Goal: Task Accomplishment & Management: Manage account settings

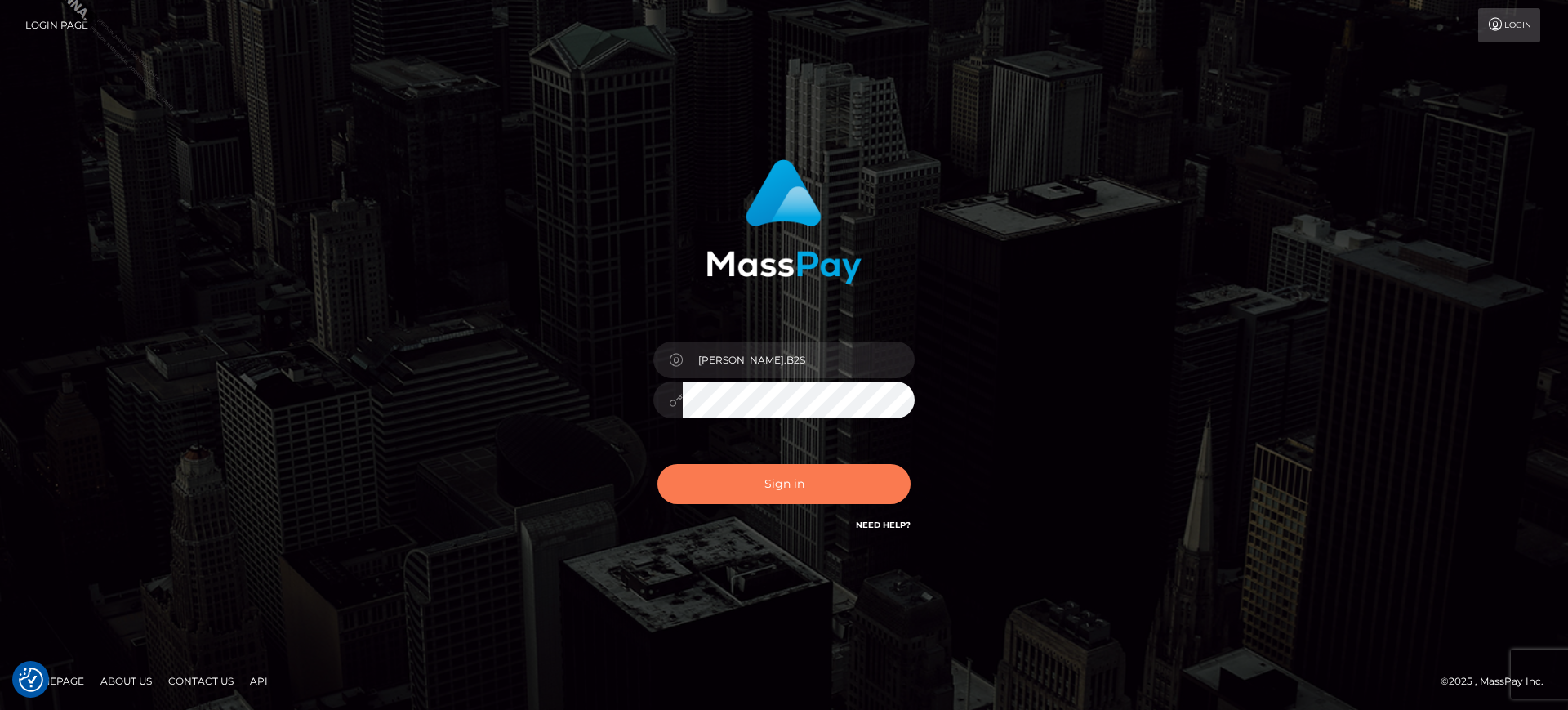
click at [754, 470] on button "Sign in" at bounding box center [783, 484] width 253 height 40
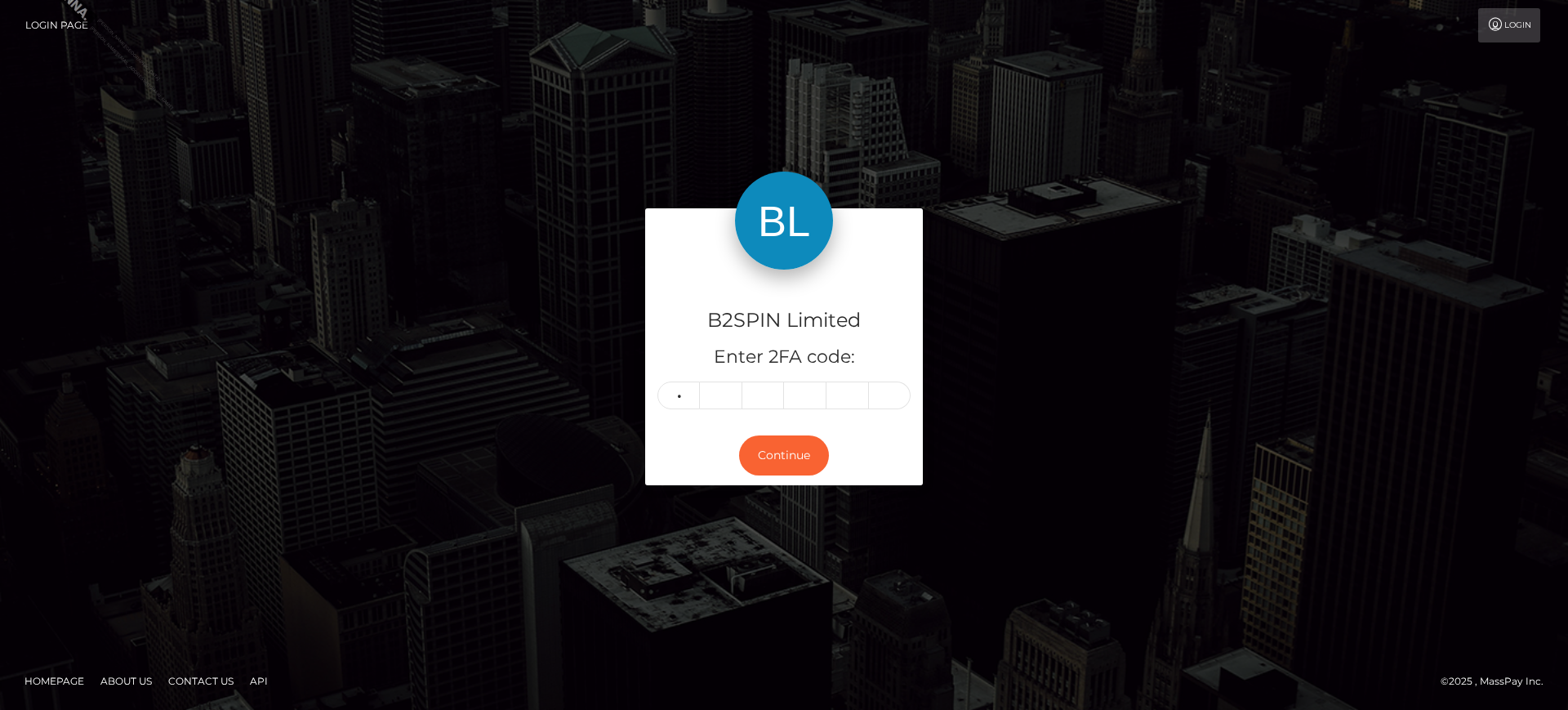
type input "4"
type input "3"
type input "8"
type input "3"
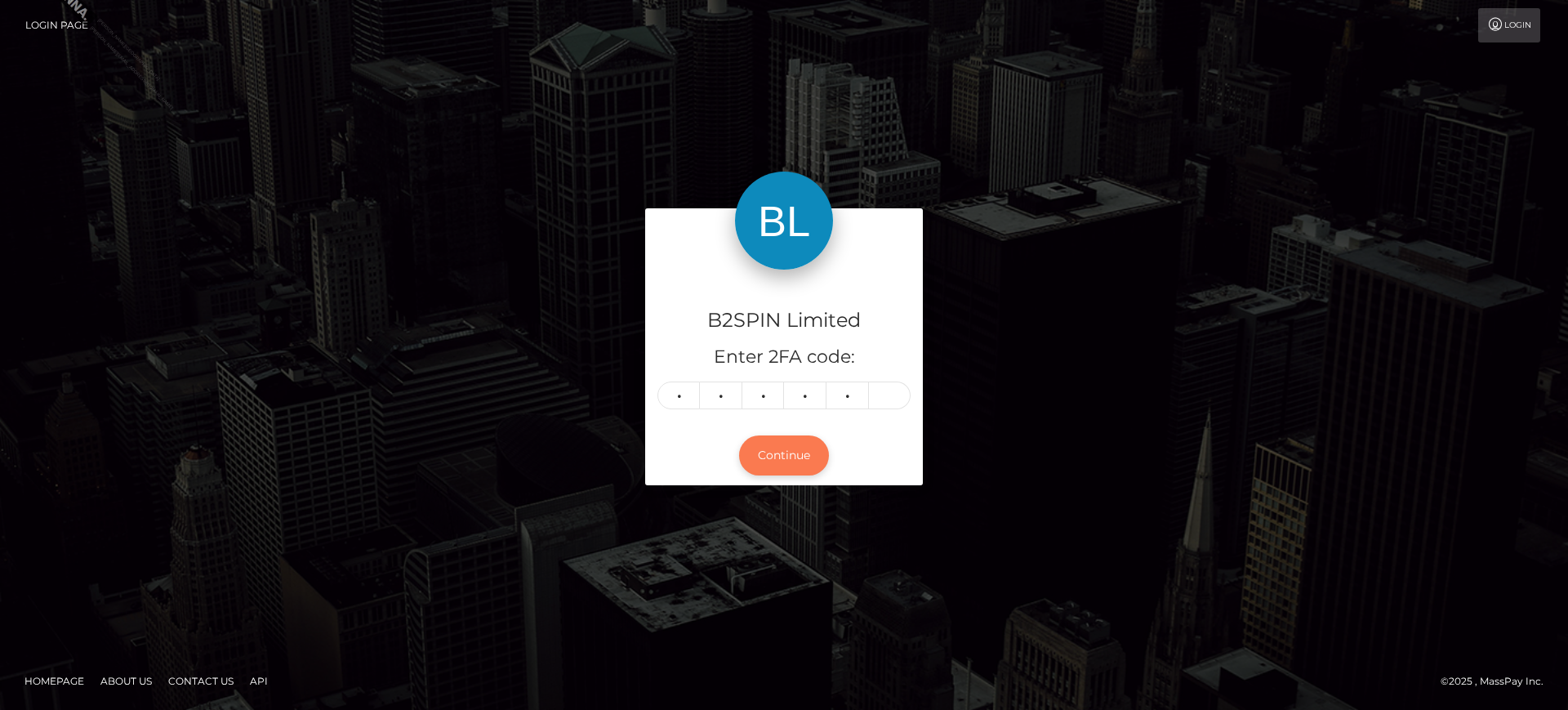
click at [807, 471] on button "Continue" at bounding box center [784, 455] width 90 height 40
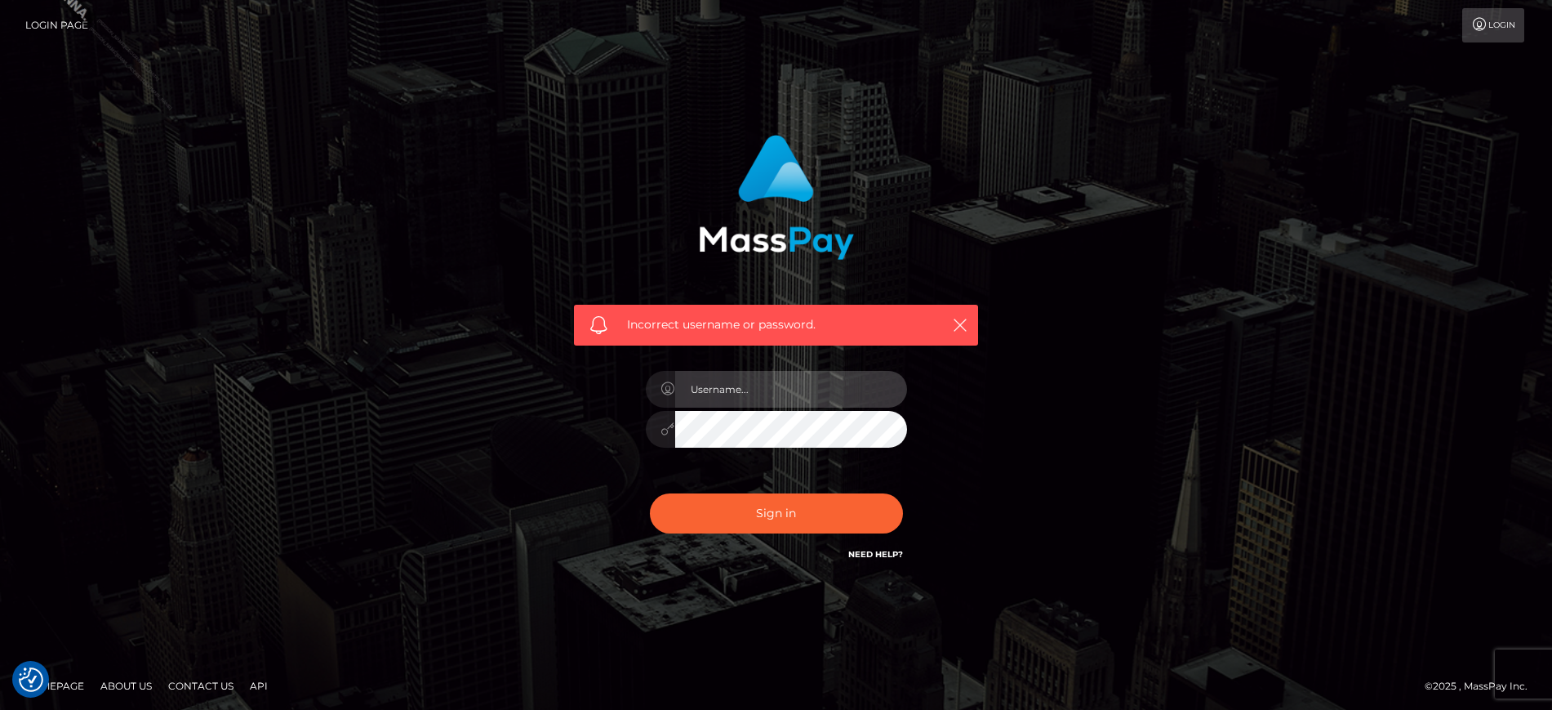
type input "marianne.B2S"
click at [786, 398] on input "marianne.B2S" at bounding box center [791, 389] width 232 height 37
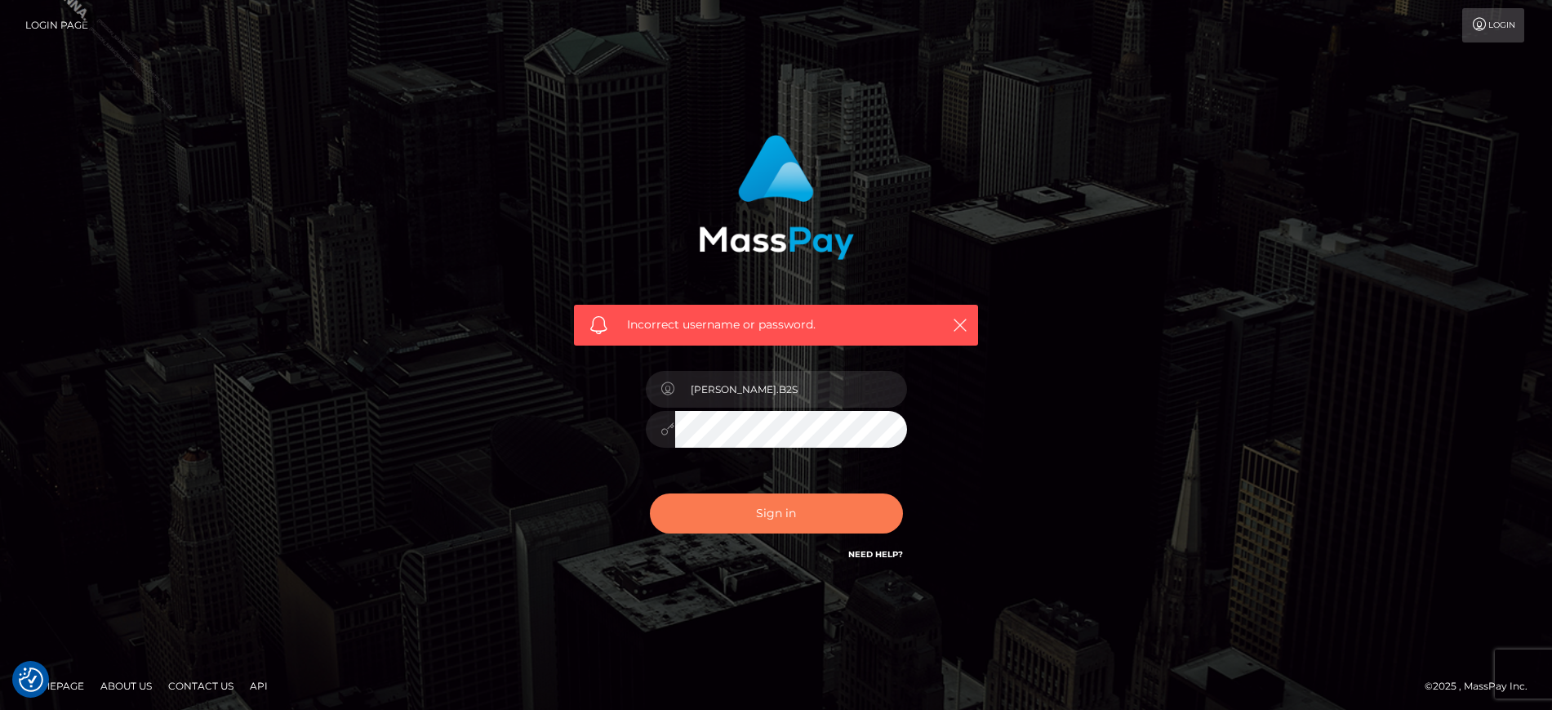
click at [782, 514] on button "Sign in" at bounding box center [776, 513] width 253 height 40
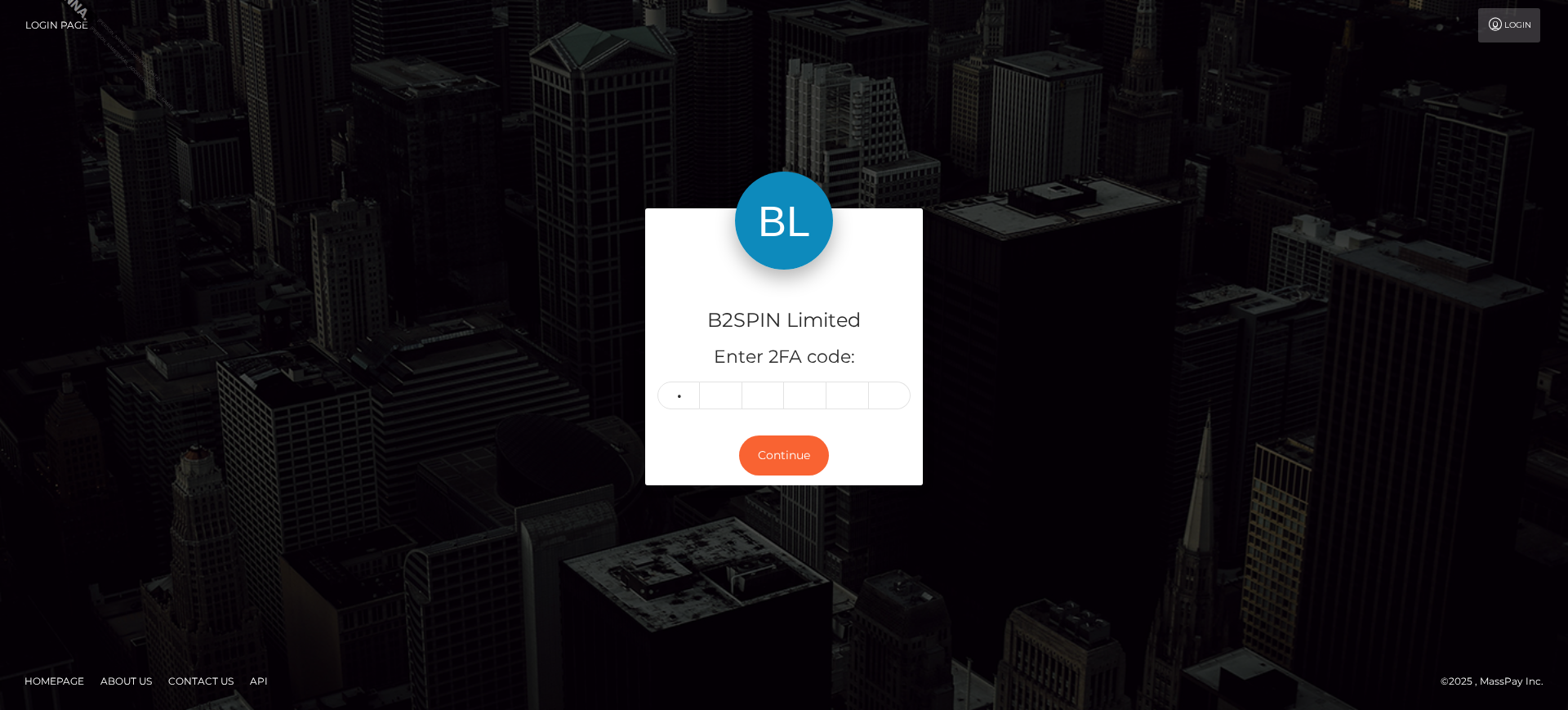
type input "4"
type input "6"
type input "3"
type input "9"
type input "1"
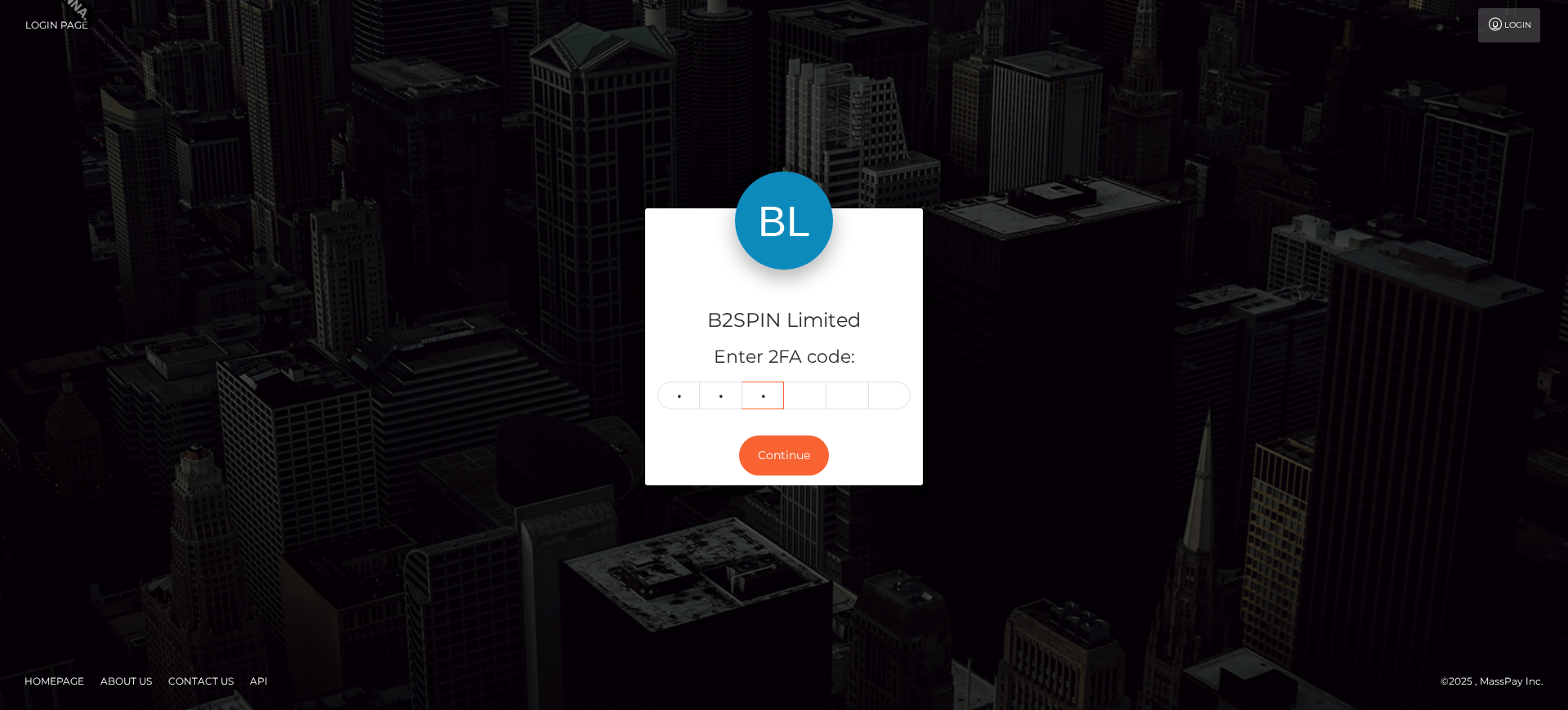
type input "7"
type input "4"
type input "1"
type input "9"
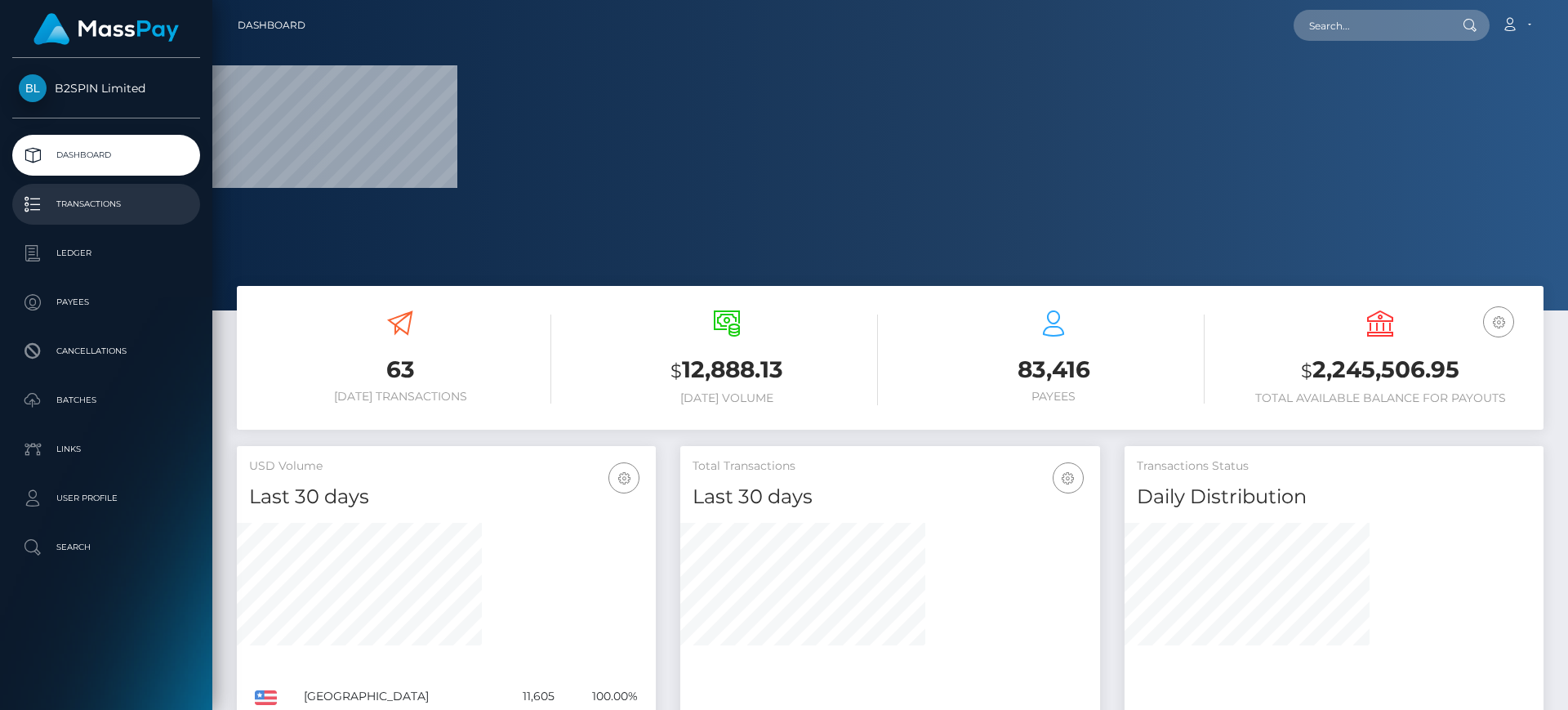
click at [131, 203] on p "Transactions" at bounding box center [106, 204] width 175 height 24
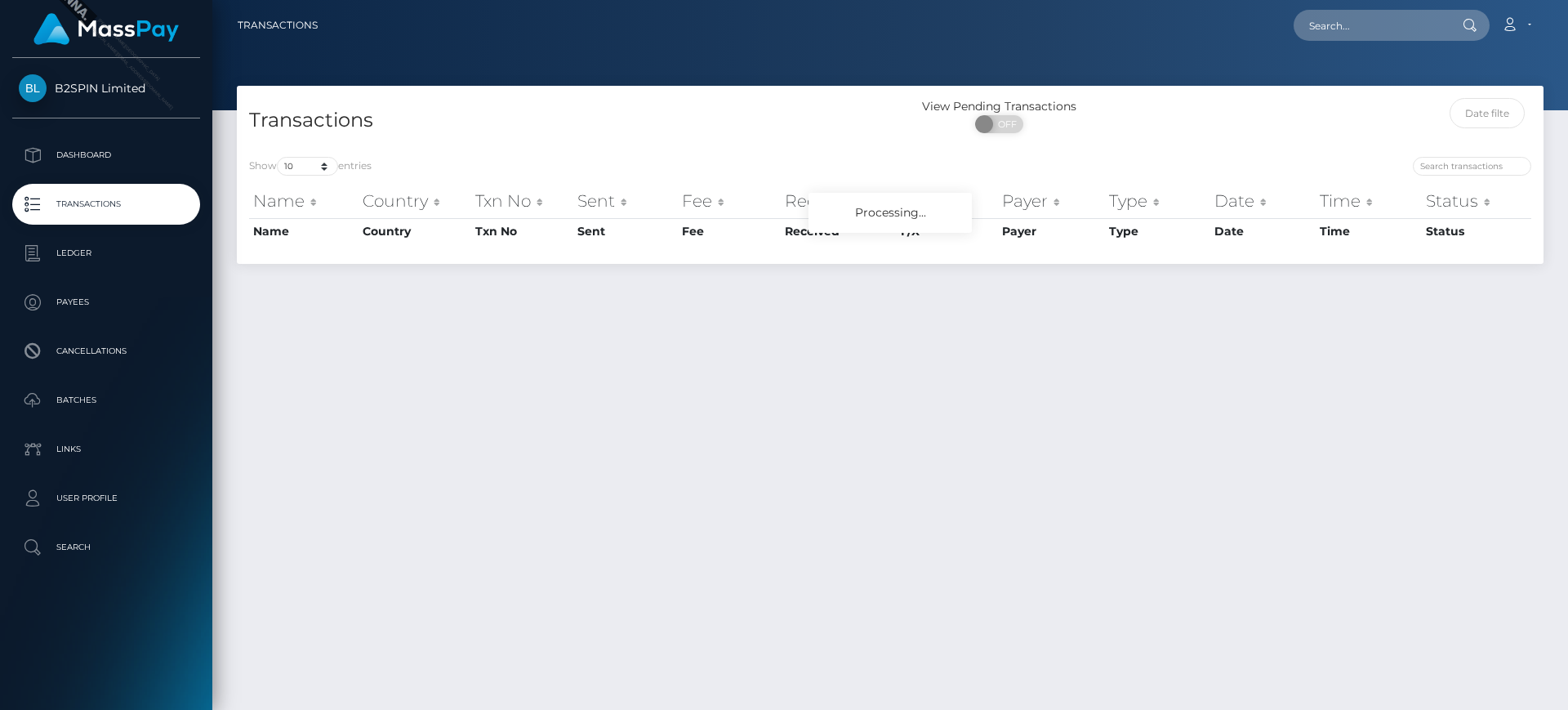
click at [126, 162] on p "Dashboard" at bounding box center [106, 155] width 175 height 24
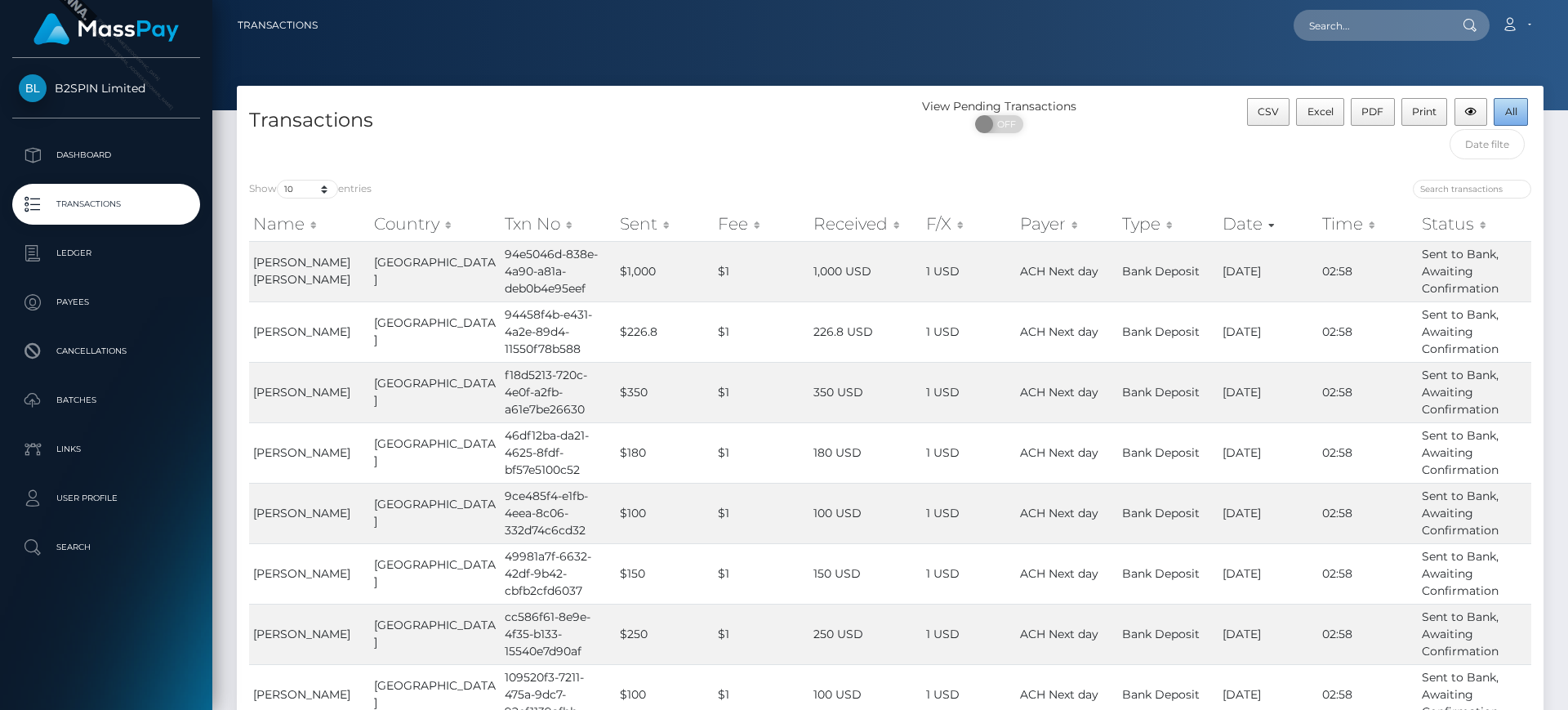
click at [1510, 109] on span "All" at bounding box center [1511, 111] width 12 height 12
drag, startPoint x: 1200, startPoint y: 2, endPoint x: 65, endPoint y: 255, distance: 1163.7
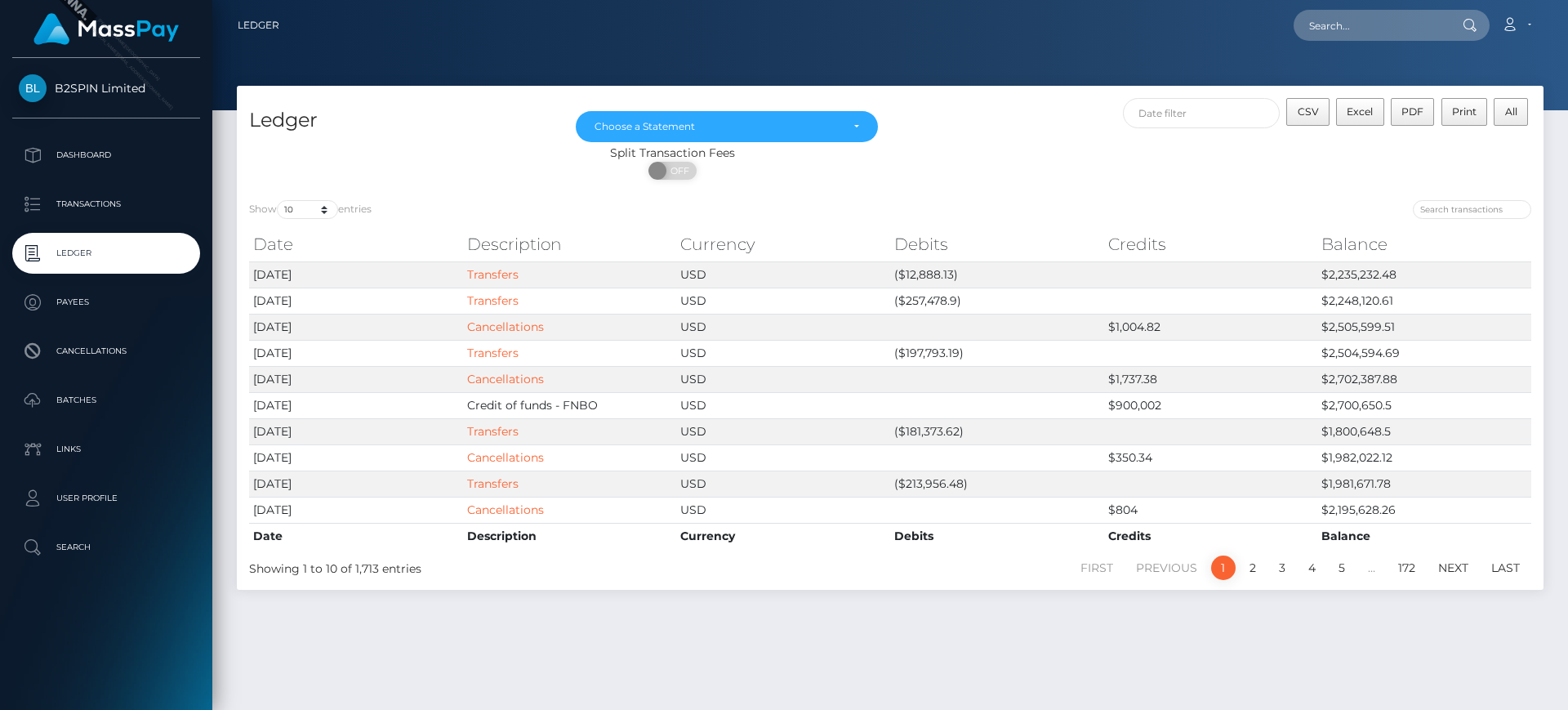
click at [318, 194] on div "Show 10 25 50 100 250 entries Date Description Currency Debits Credits Balance …" at bounding box center [890, 389] width 1306 height 402
click at [322, 201] on select "10 25 50 100 250" at bounding box center [307, 209] width 61 height 19
select select "50"
click at [278, 200] on select "10 25 50 100 250" at bounding box center [307, 209] width 61 height 19
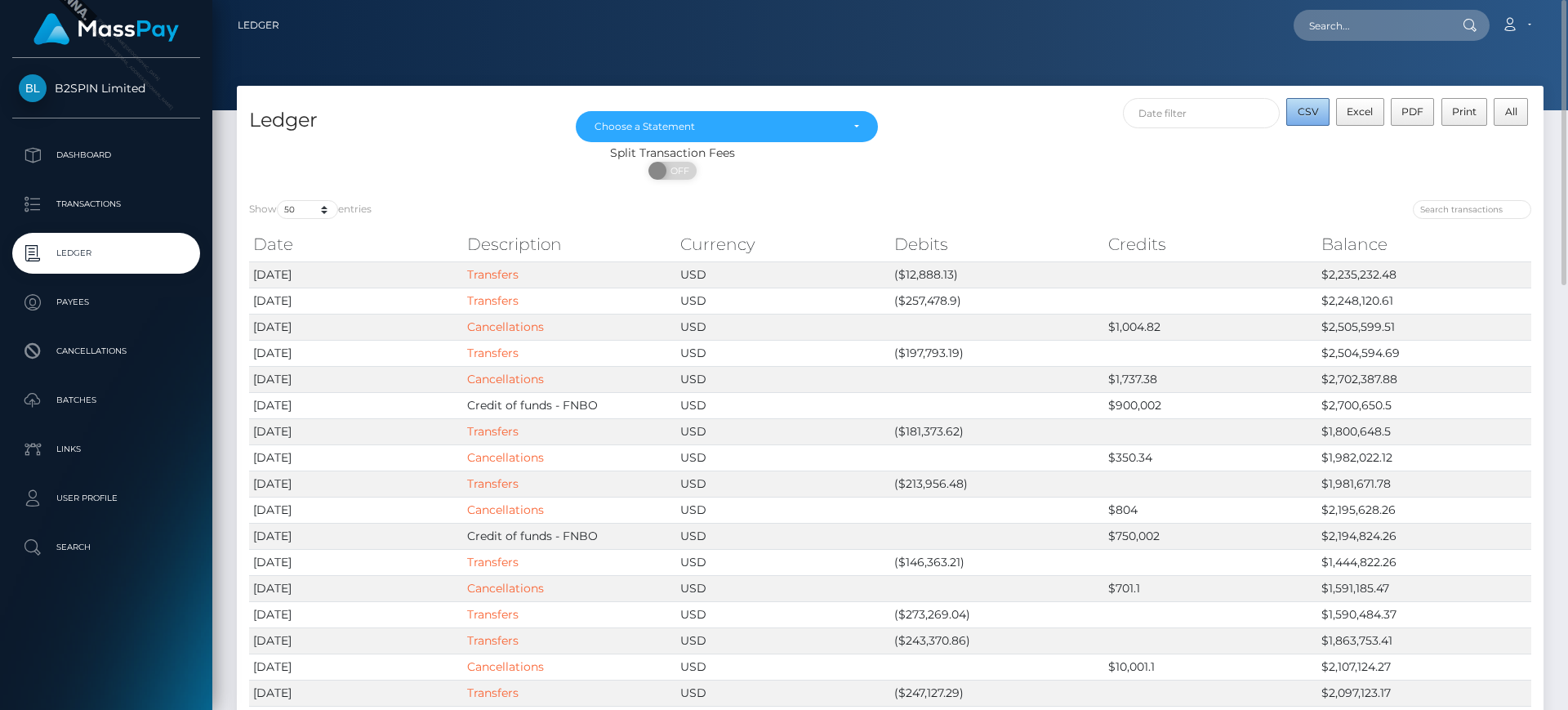
click at [1308, 119] on button "CSV" at bounding box center [1307, 112] width 43 height 28
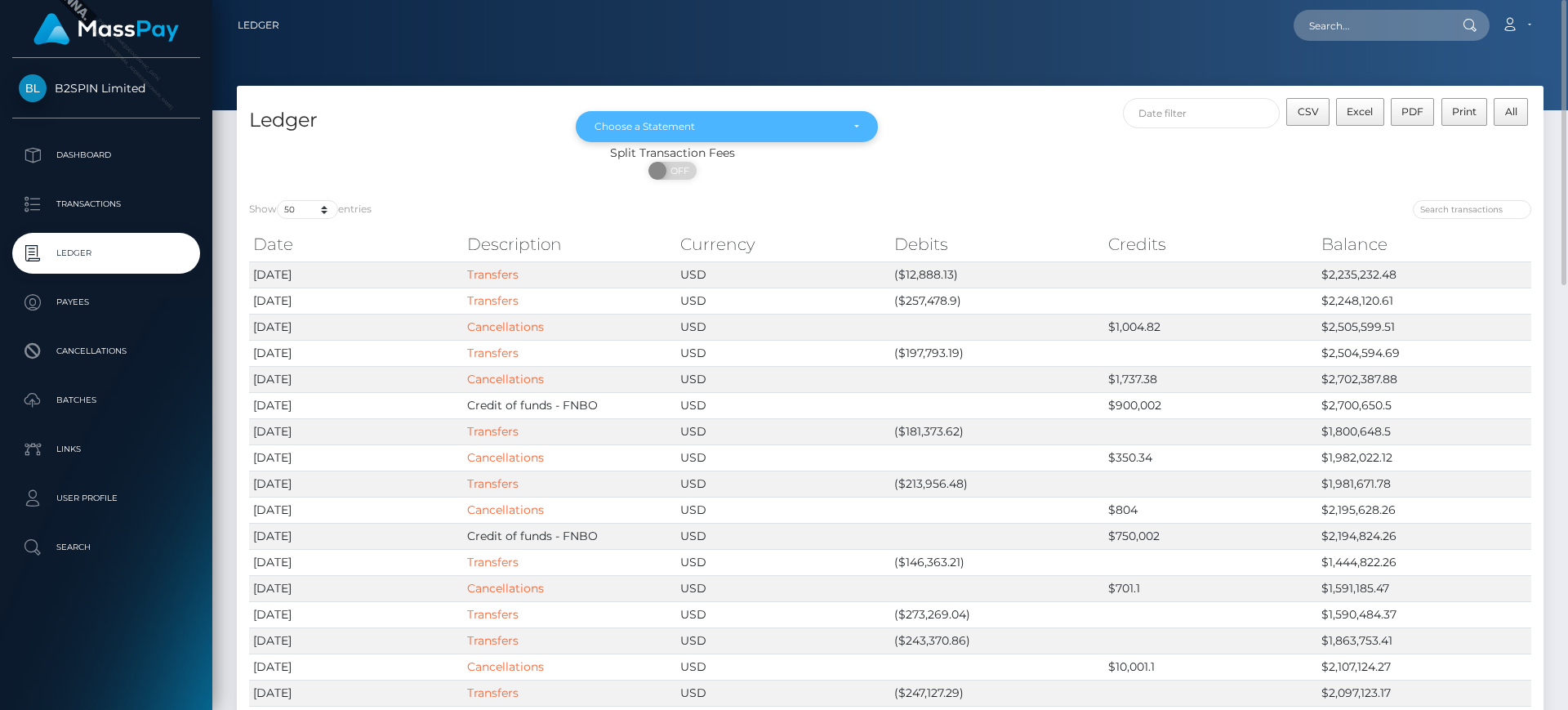
click at [844, 123] on div "Choose a Statement" at bounding box center [726, 126] width 265 height 13
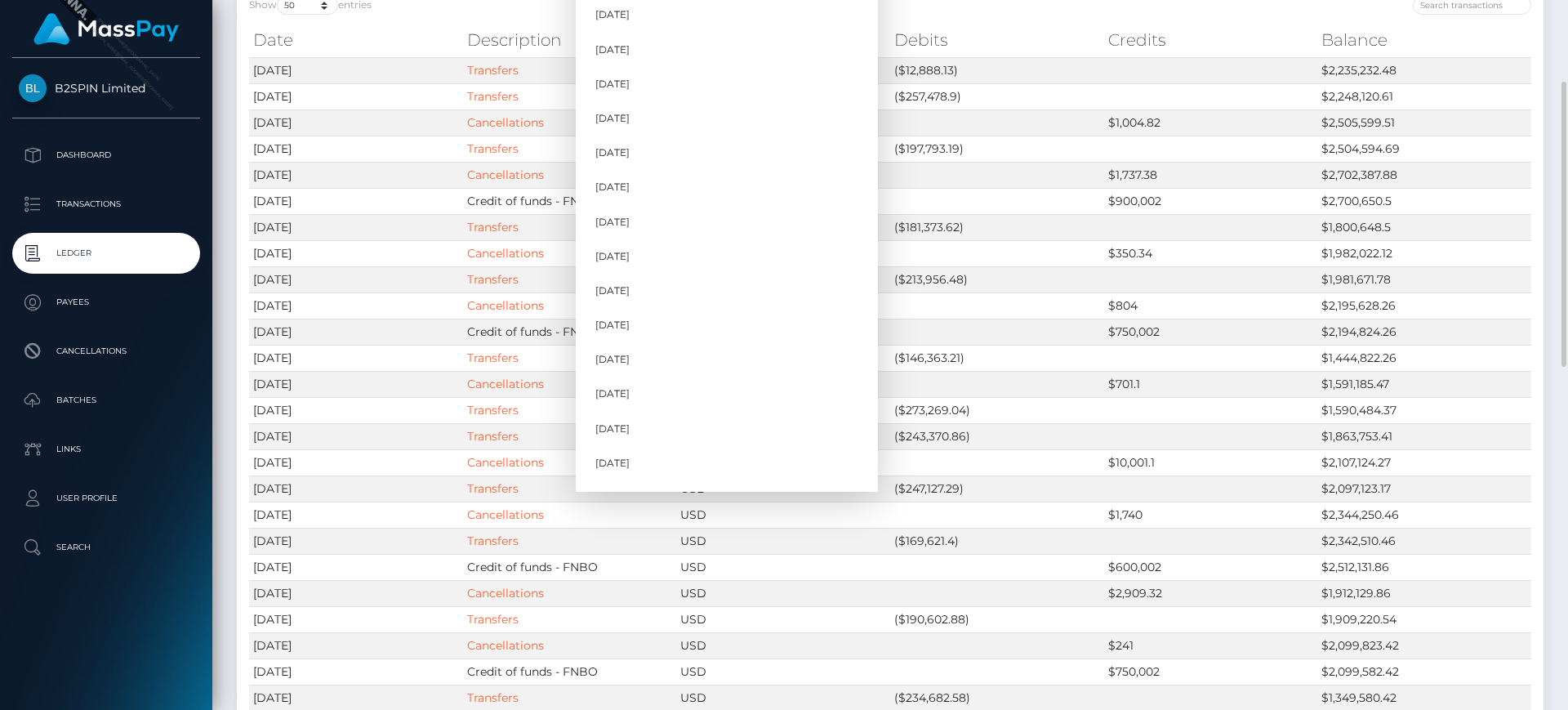
scroll to position [530, 0]
click at [611, 465] on span "Oct 2025" at bounding box center [612, 469] width 34 height 15
select select "Oct 2025"
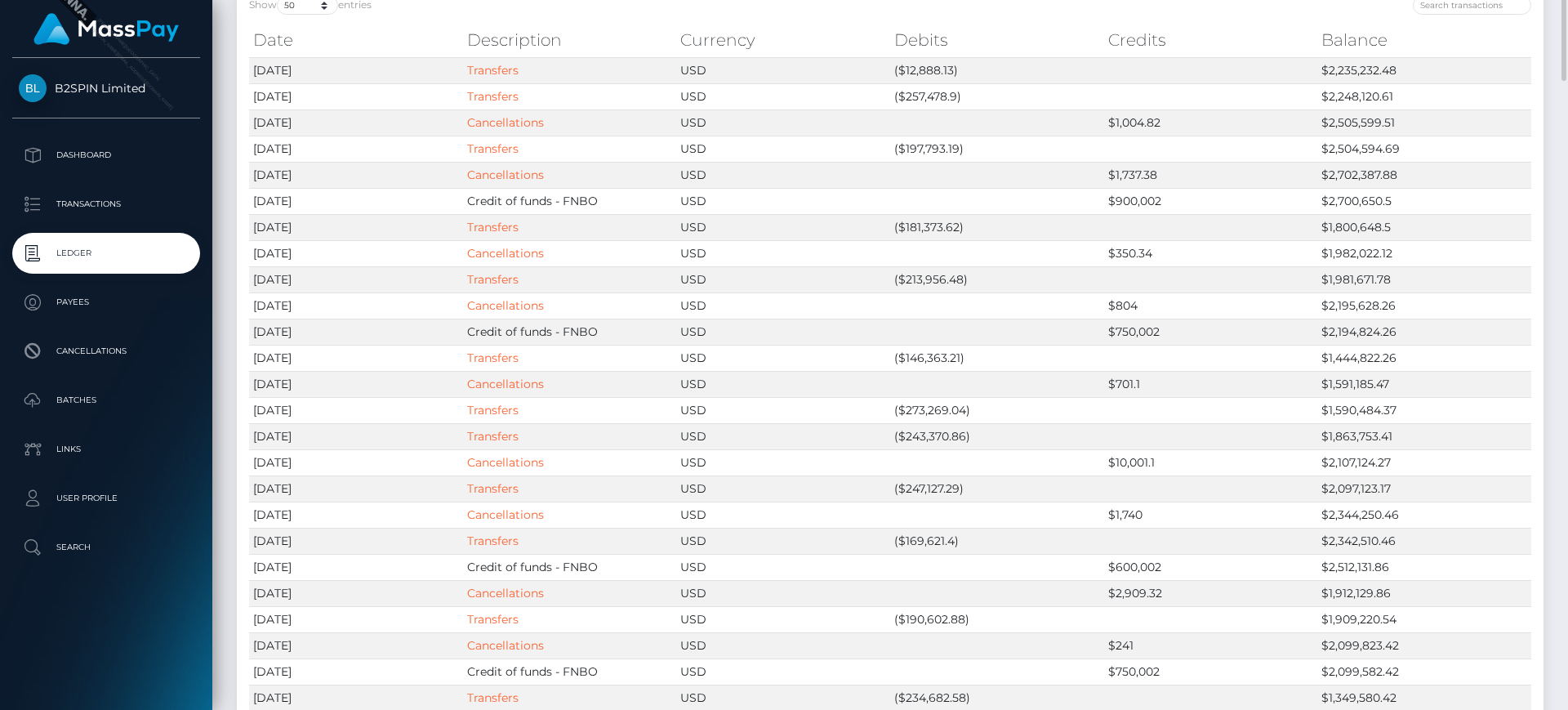
scroll to position [0, 0]
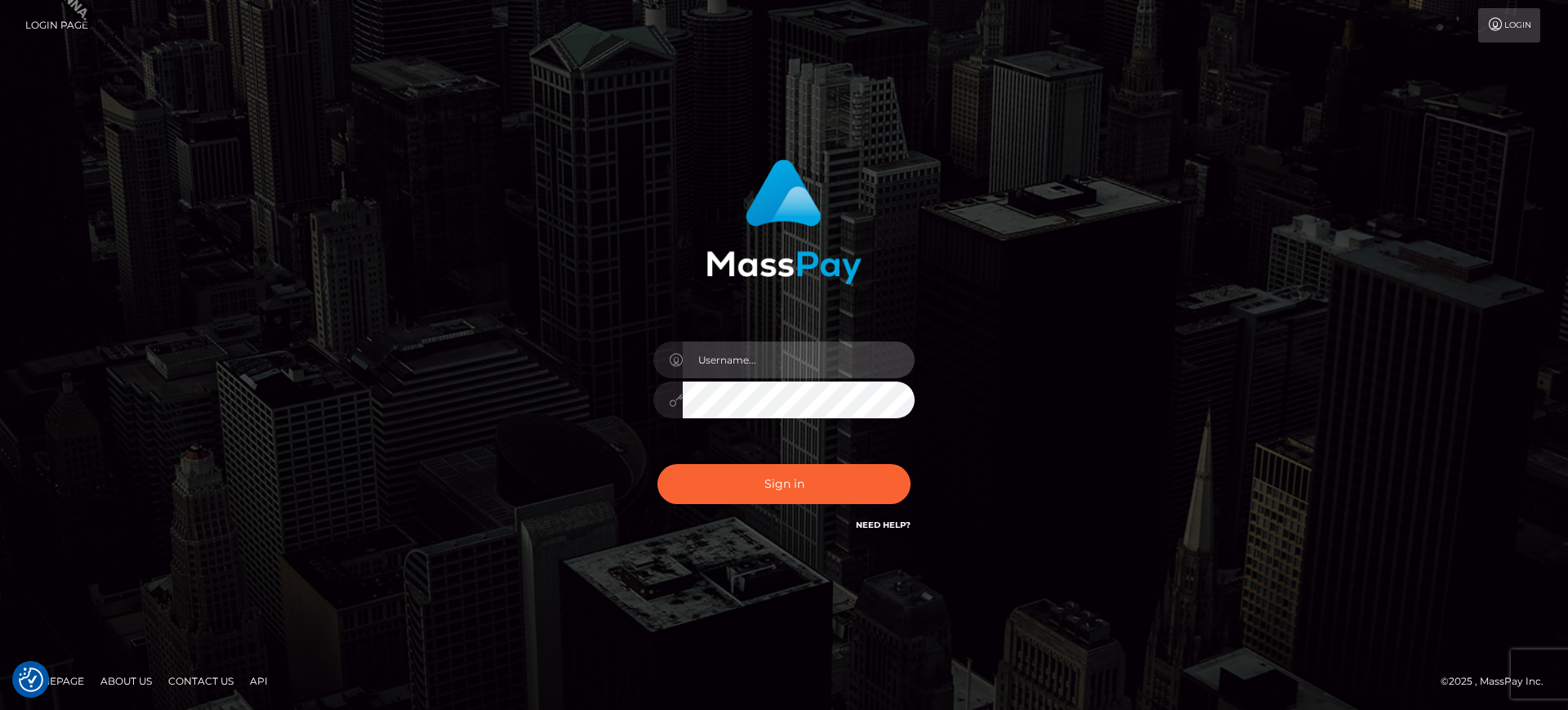
type input "[PERSON_NAME].B2S"
click at [820, 363] on input "marianne.B2S" at bounding box center [799, 359] width 232 height 37
click at [793, 376] on input "marianne.B2S" at bounding box center [799, 359] width 232 height 37
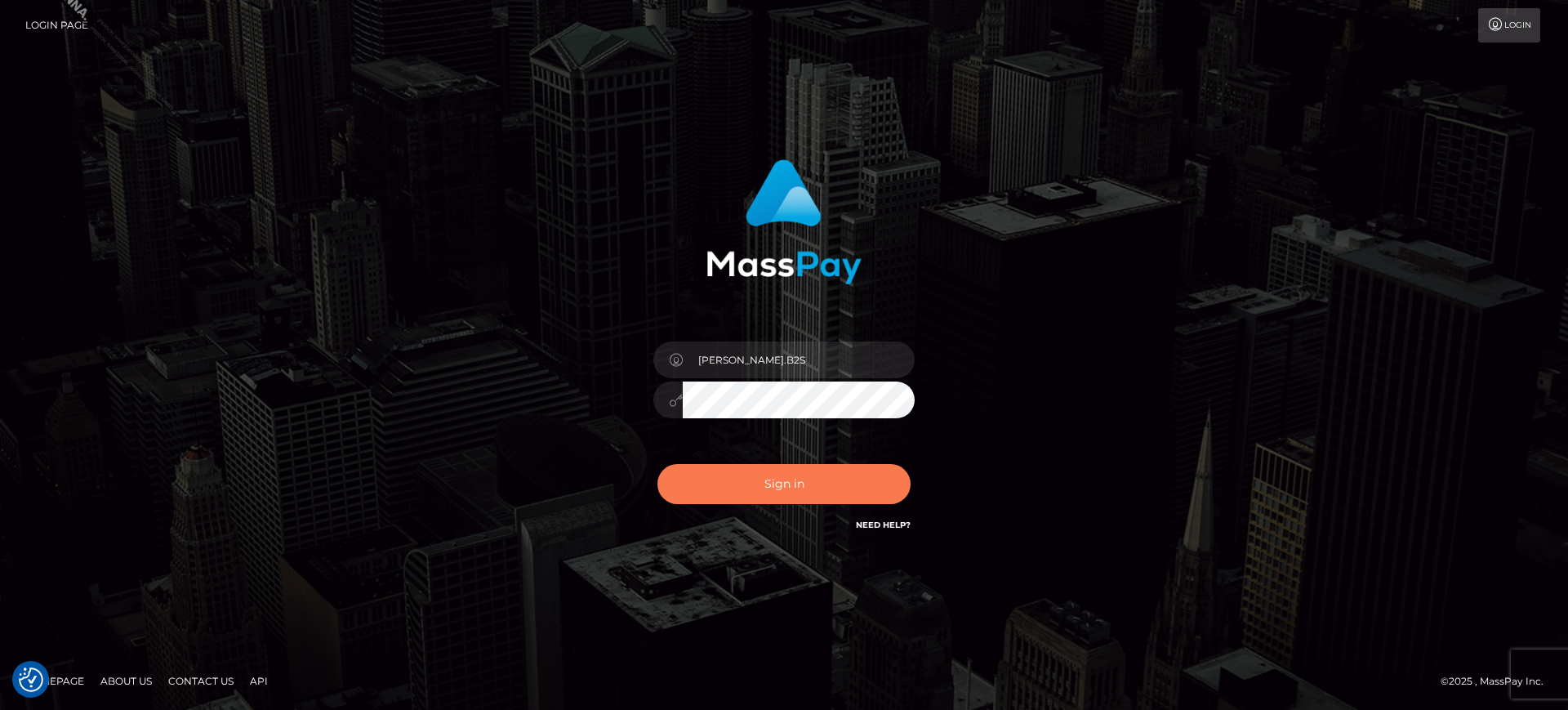
click at [799, 470] on button "Sign in" at bounding box center [783, 484] width 253 height 40
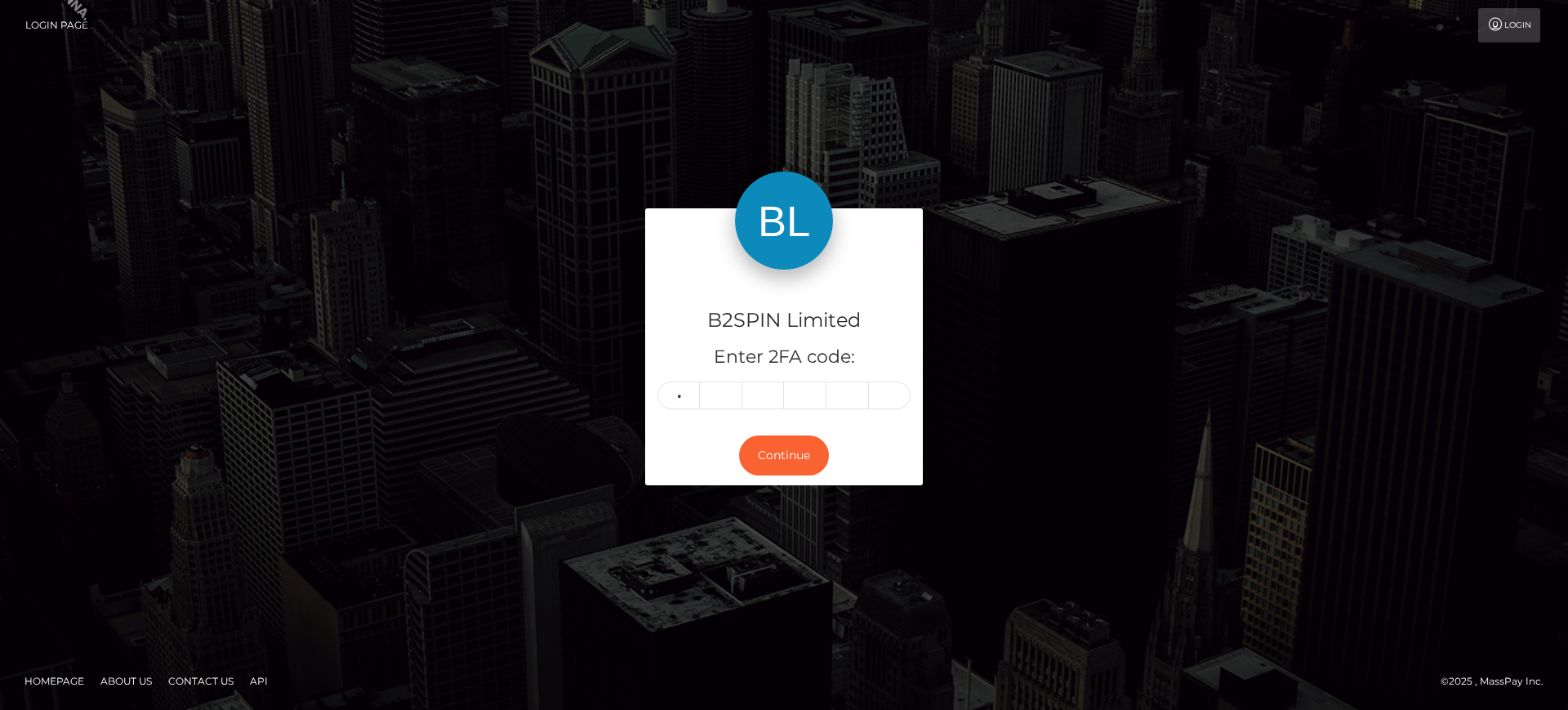
type input "0"
type input "8"
type input "5"
type input "2"
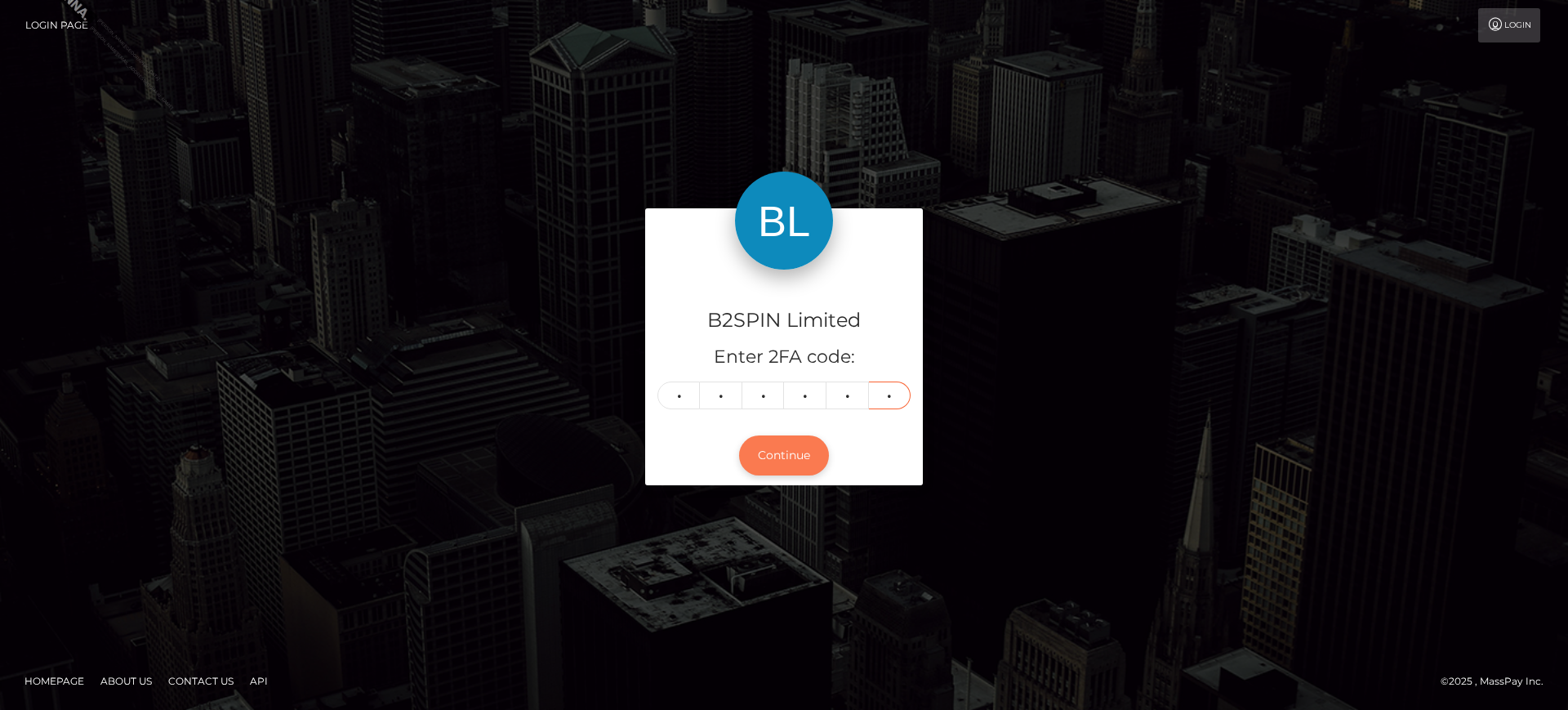
type input "3"
click at [801, 455] on button "Continue" at bounding box center [784, 455] width 90 height 40
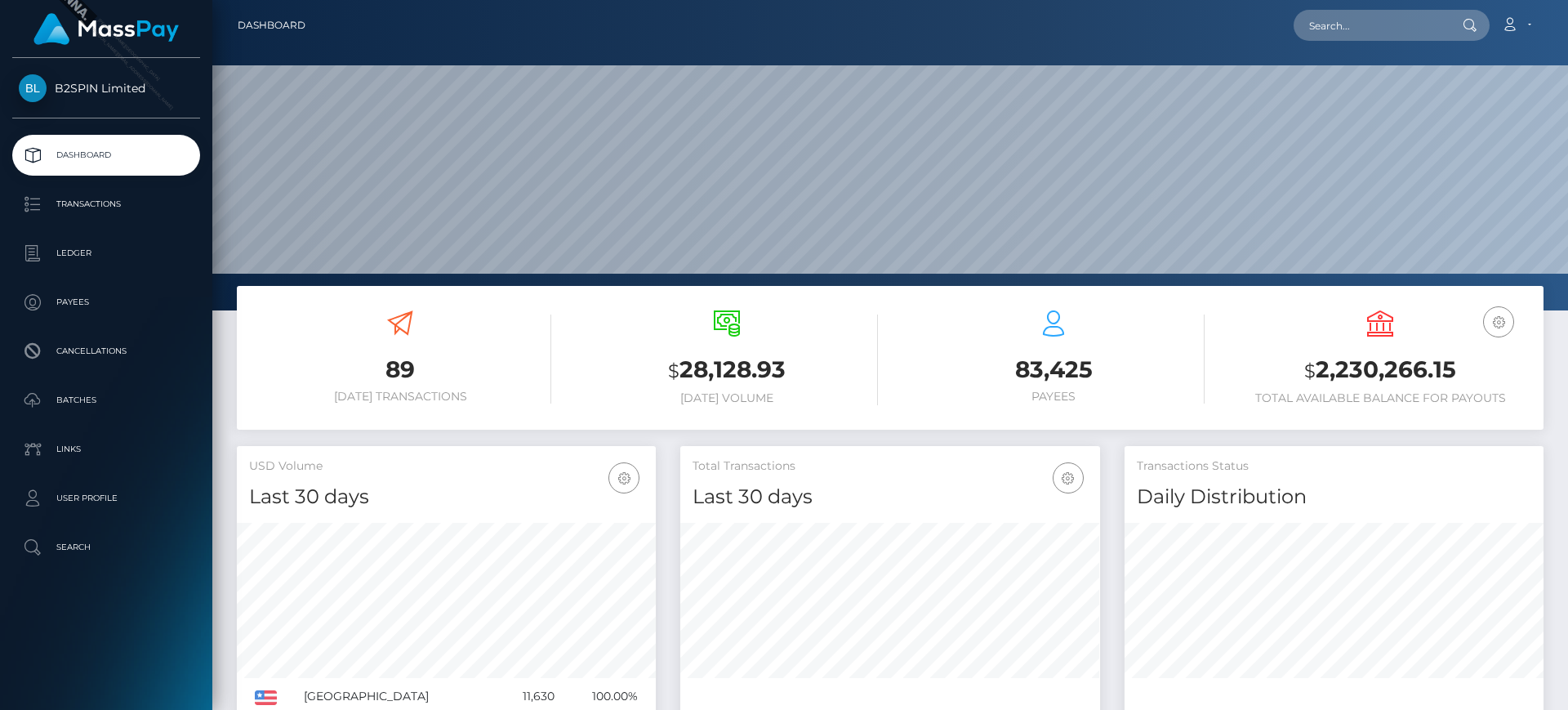
scroll to position [290, 420]
click at [152, 213] on p "Transactions" at bounding box center [106, 204] width 175 height 24
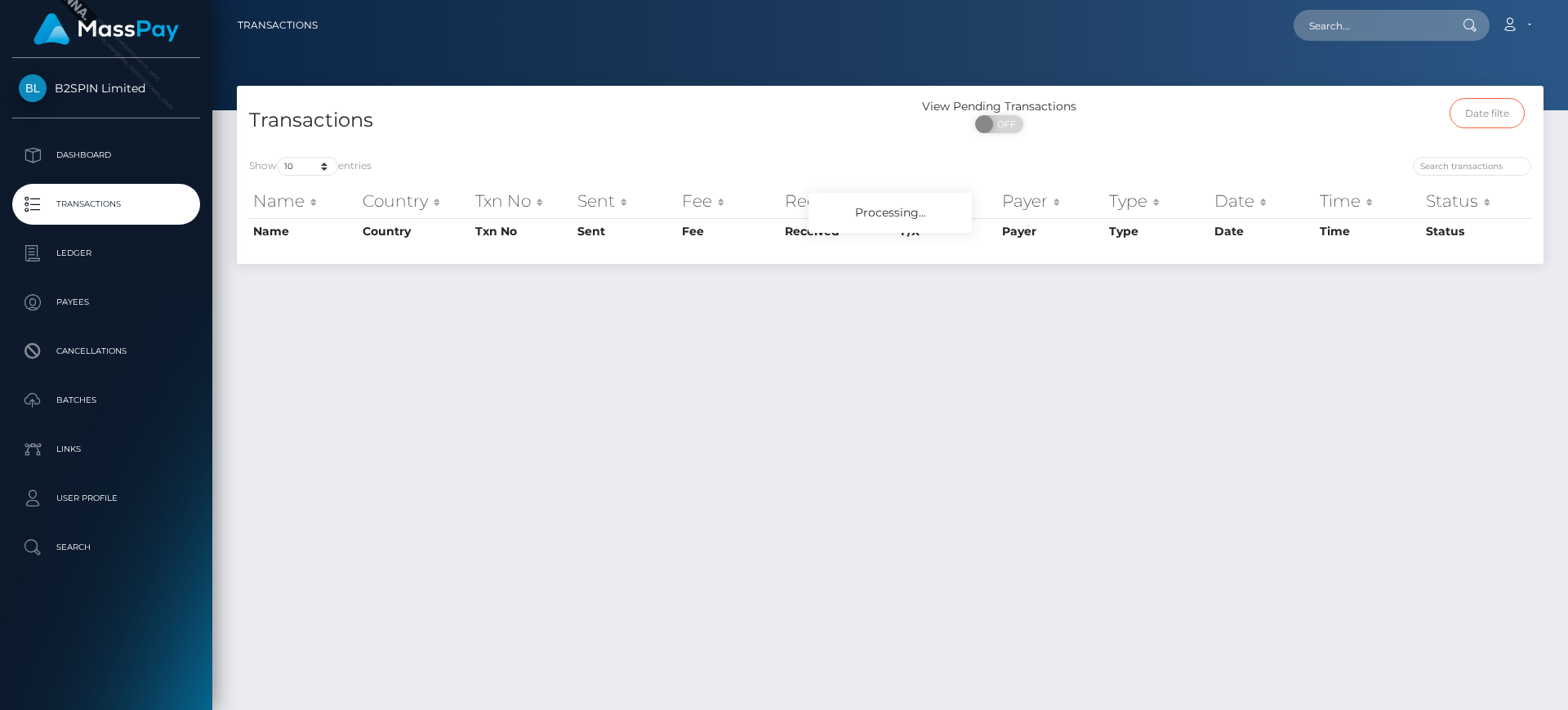
drag, startPoint x: 0, startPoint y: 0, endPoint x: 1491, endPoint y: 119, distance: 1495.8
click at [1491, 119] on input "text" at bounding box center [1487, 113] width 76 height 30
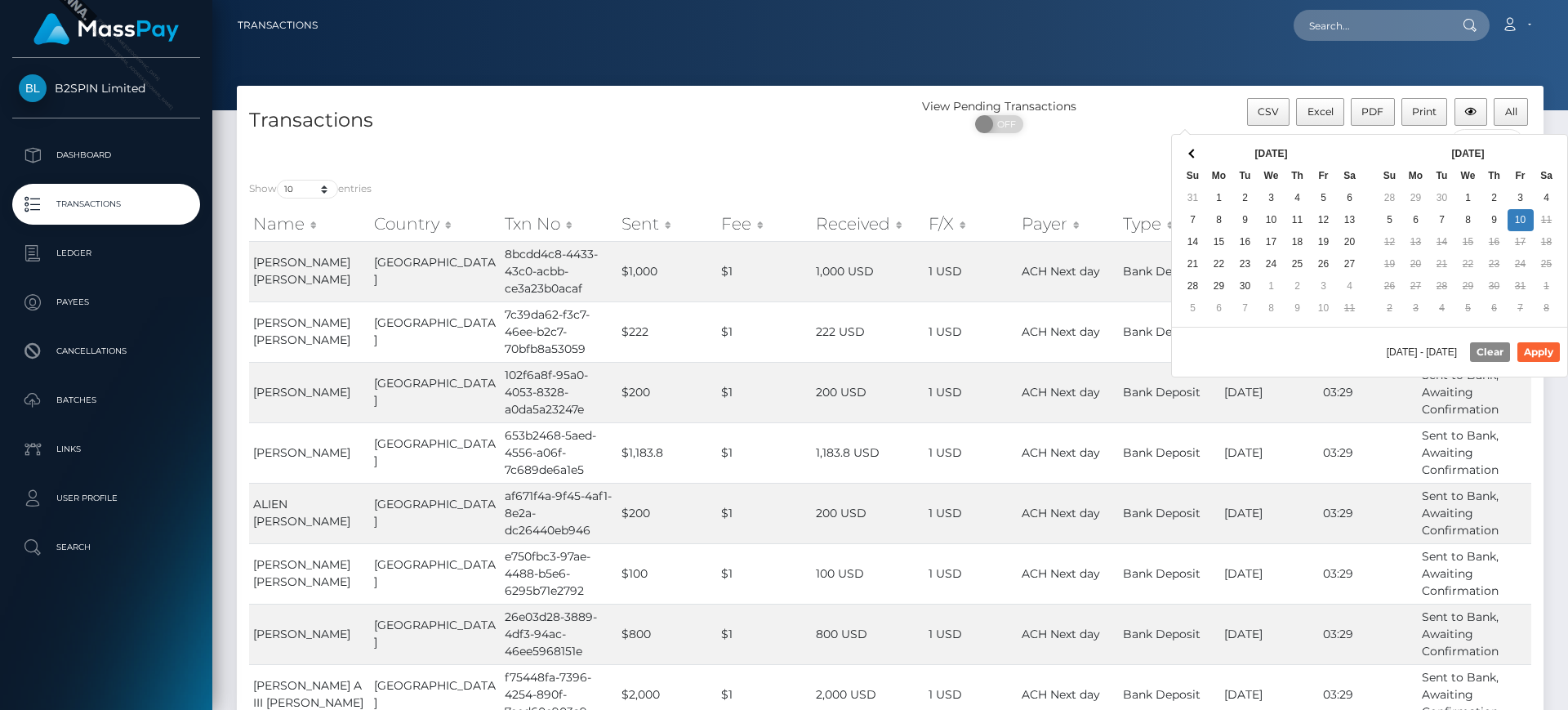
click at [1183, 123] on div "View Pending Transactions ON OFF" at bounding box center [1053, 119] width 327 height 43
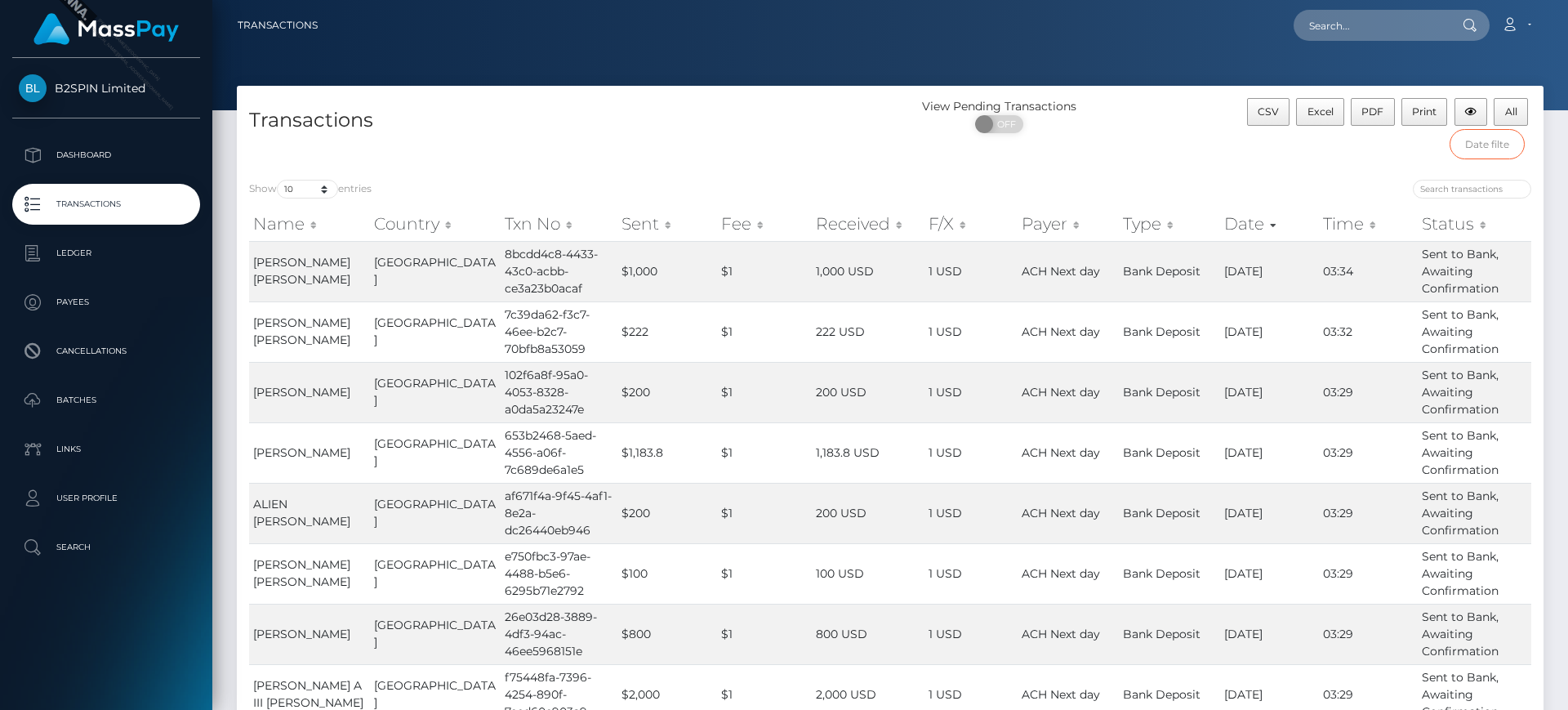
click at [1493, 140] on input "text" at bounding box center [1487, 144] width 76 height 30
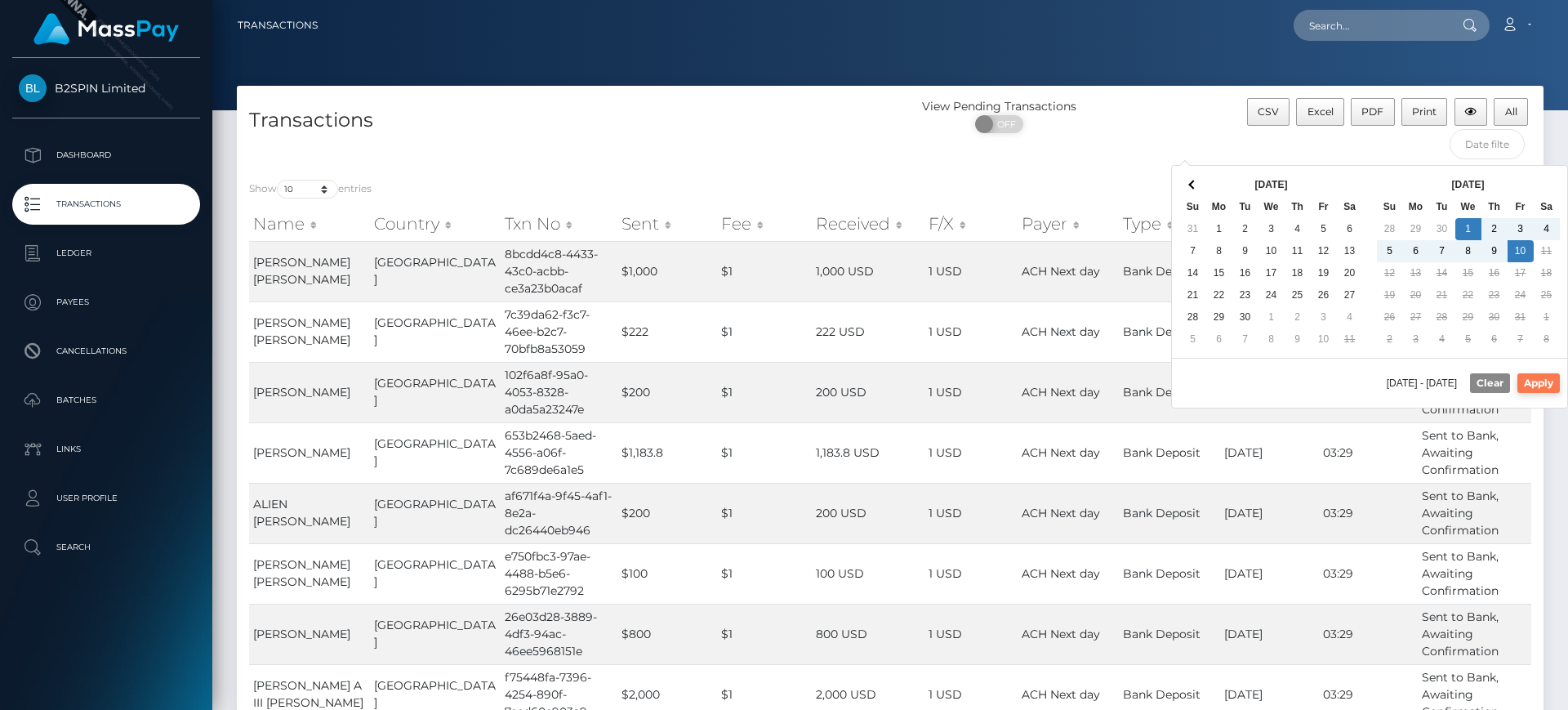
click at [1547, 378] on button "Apply" at bounding box center [1538, 383] width 42 height 20
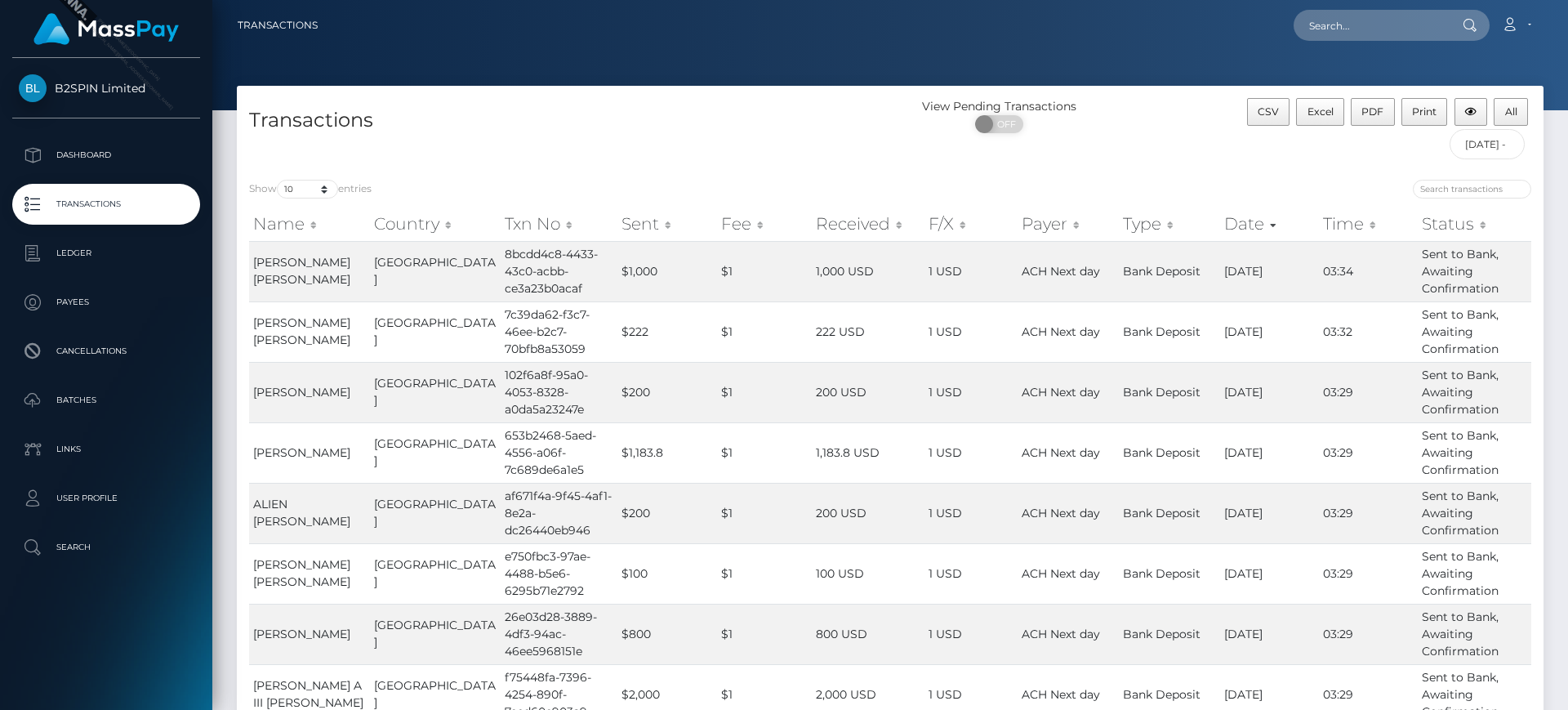
click at [1334, 176] on div "Show 10 25 50 100 250 500 1,000 3,500 entries Name Country Txn No Sent Fee Rece…" at bounding box center [890, 539] width 1306 height 745
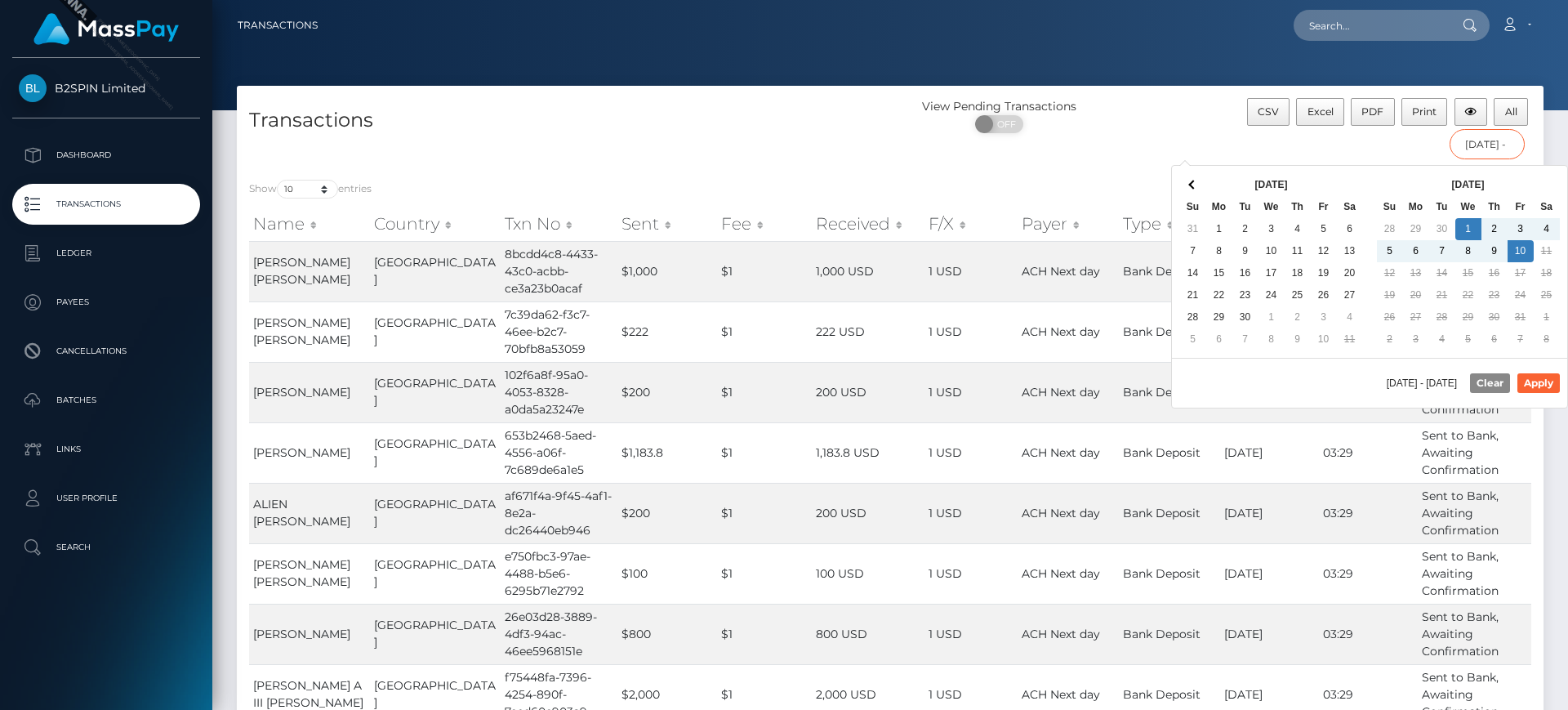
click at [1495, 149] on input "10/01/2025 - 10/10/2025" at bounding box center [1487, 144] width 76 height 30
click at [1193, 186] on span at bounding box center [1192, 184] width 9 height 9
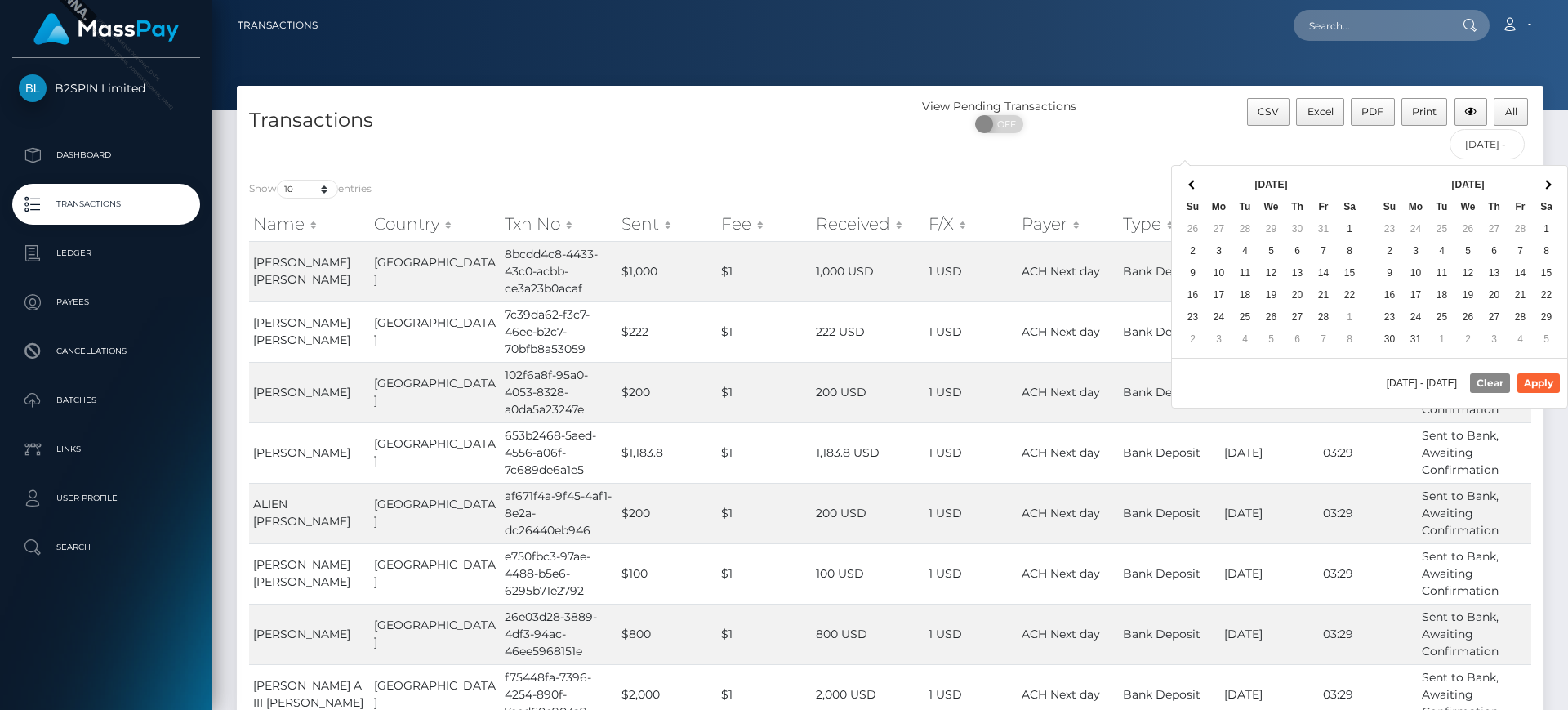
click at [1193, 186] on span at bounding box center [1192, 184] width 9 height 9
click at [1550, 191] on th at bounding box center [1546, 185] width 26 height 22
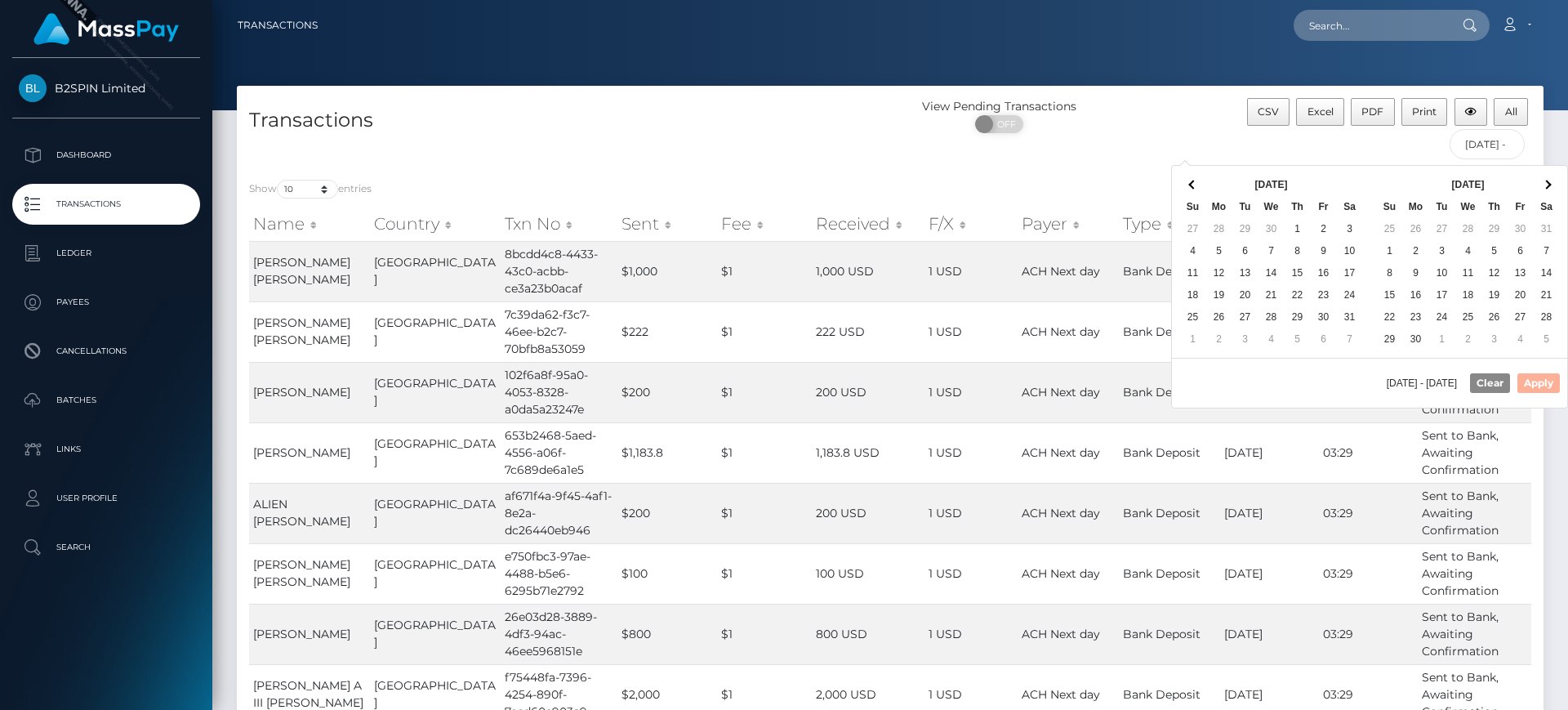
click at [1550, 191] on th at bounding box center [1546, 185] width 26 height 22
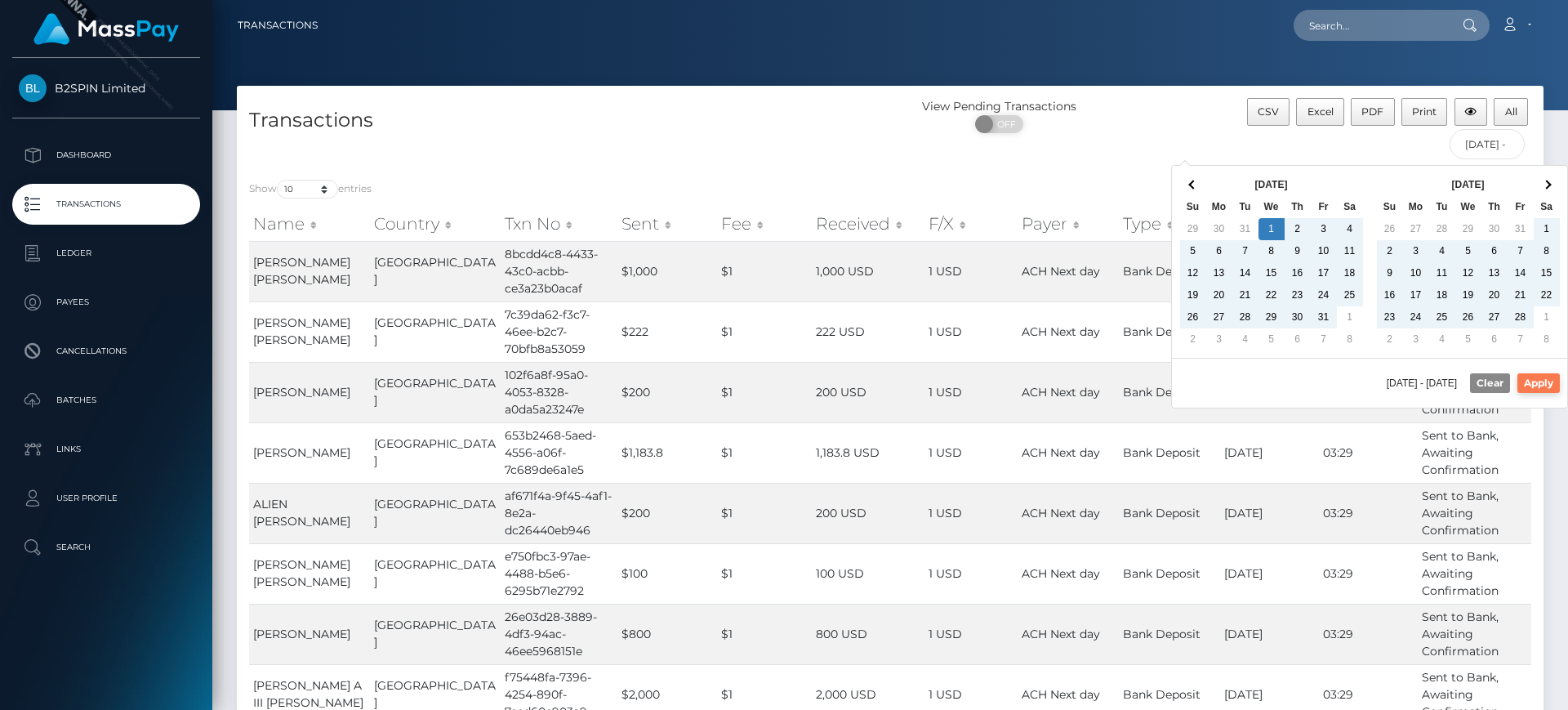
click at [1536, 381] on button "Apply" at bounding box center [1538, 383] width 42 height 20
type input "01/01/2025 - 10/10/2025"
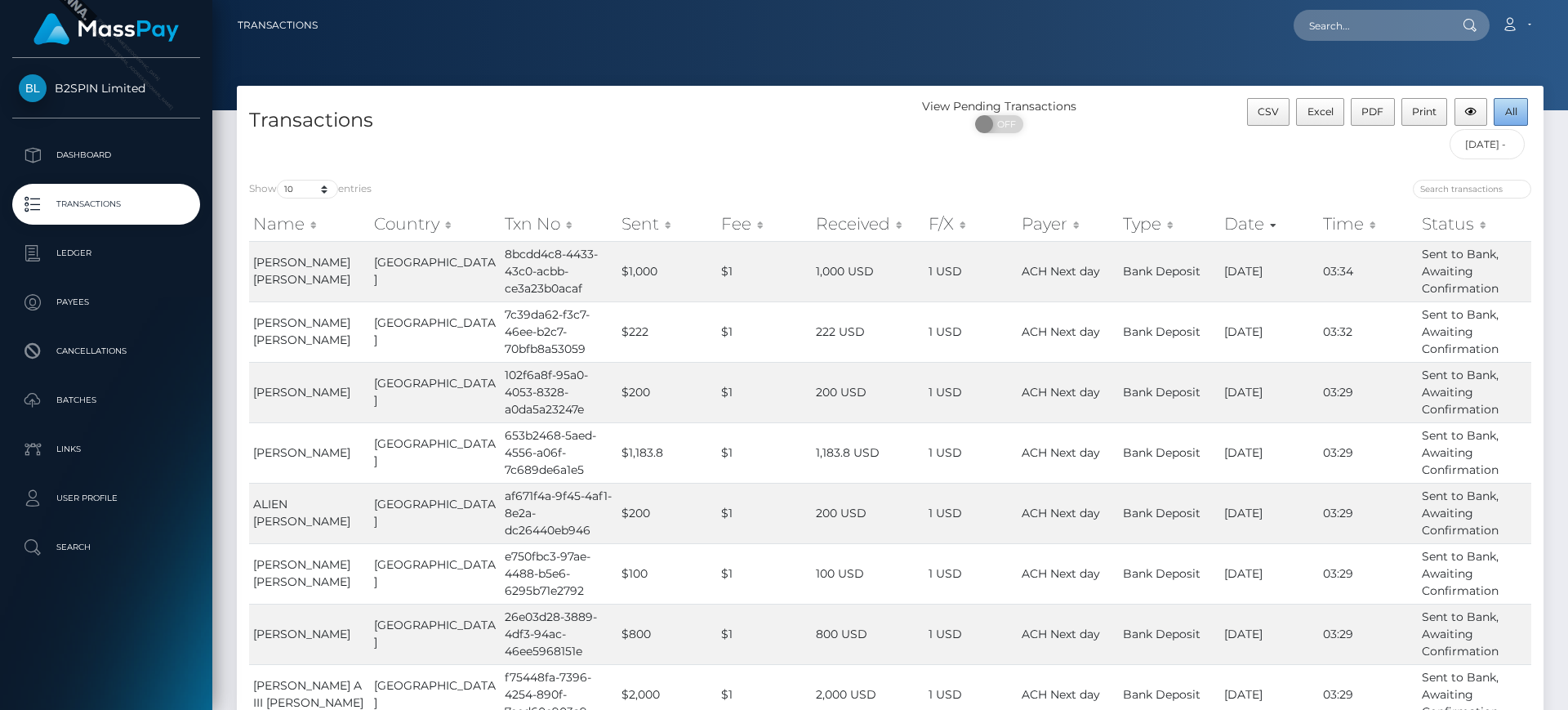
click at [1512, 106] on span "All" at bounding box center [1511, 111] width 12 height 12
click at [1292, 171] on div "Show 10 25 50 100 250 500 1,000 3,500 entries Name Country Txn No Sent Fee Rece…" at bounding box center [890, 539] width 1306 height 745
drag, startPoint x: 902, startPoint y: 199, endPoint x: 825, endPoint y: 106, distance: 121.2
click at [825, 106] on h4 "Transactions" at bounding box center [563, 120] width 629 height 29
click at [1129, 146] on div "View Pending Transactions ON OFF" at bounding box center [1053, 132] width 327 height 69
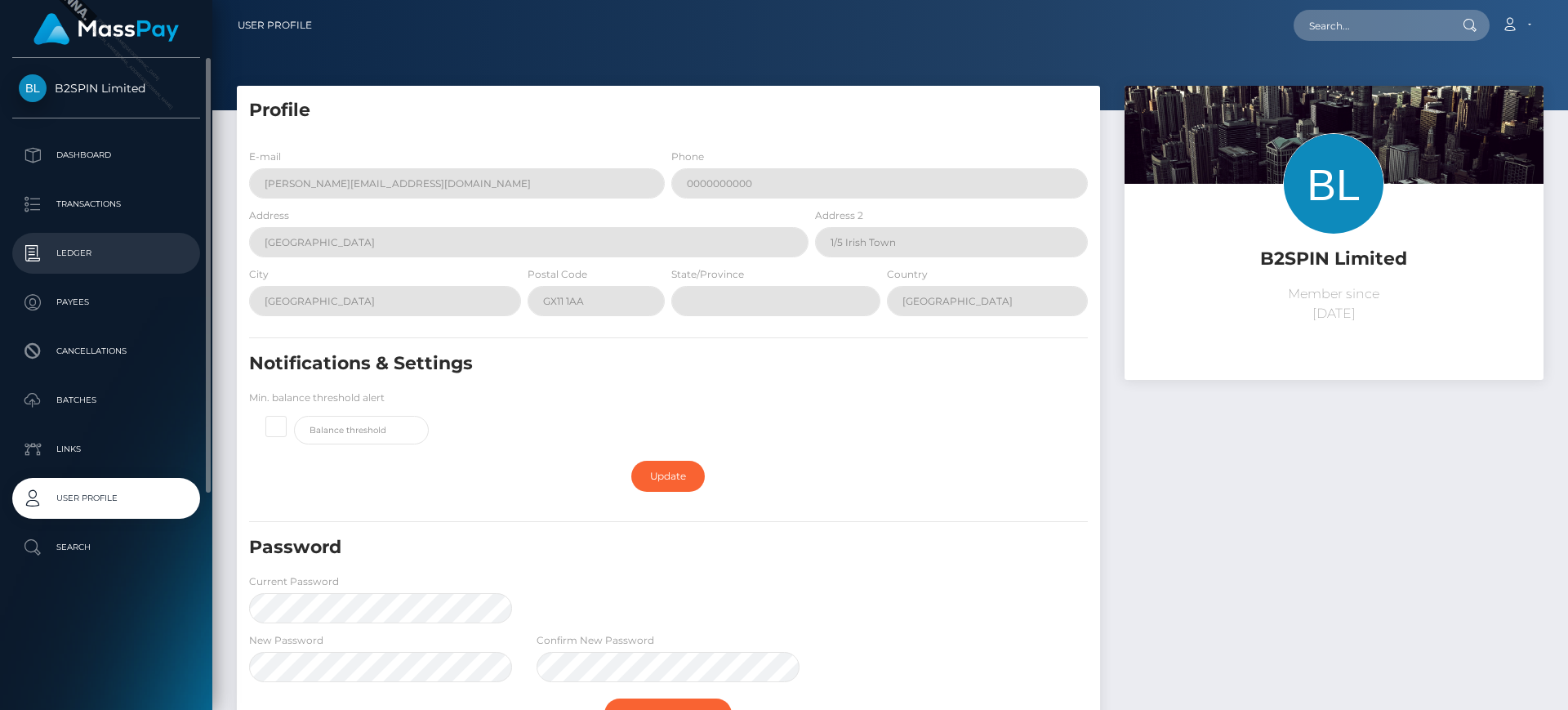
click at [71, 267] on link "Ledger" at bounding box center [106, 253] width 188 height 41
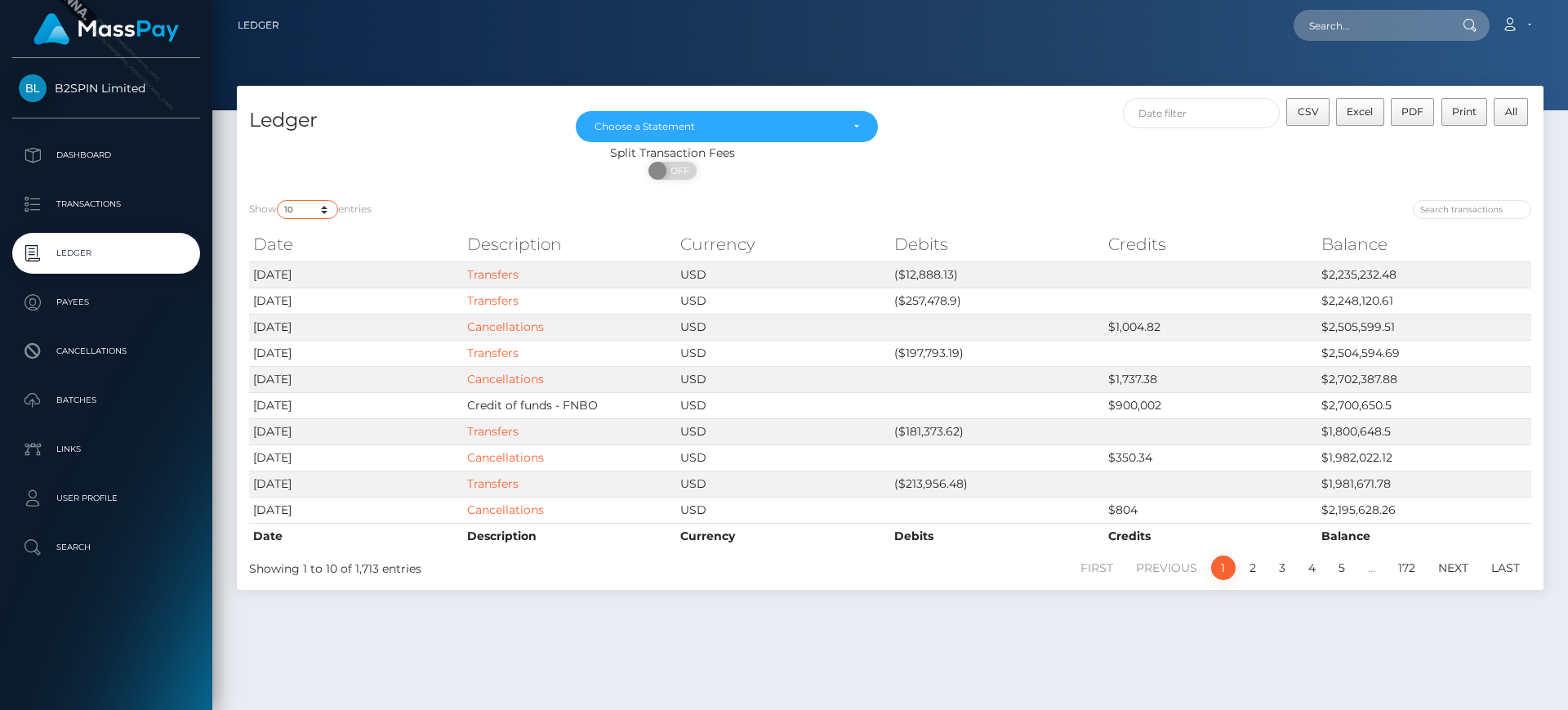
click at [309, 214] on select "10 25 50 100 250" at bounding box center [307, 209] width 61 height 19
select select "50"
click at [278, 200] on select "10 25 50 100 250" at bounding box center [307, 209] width 61 height 19
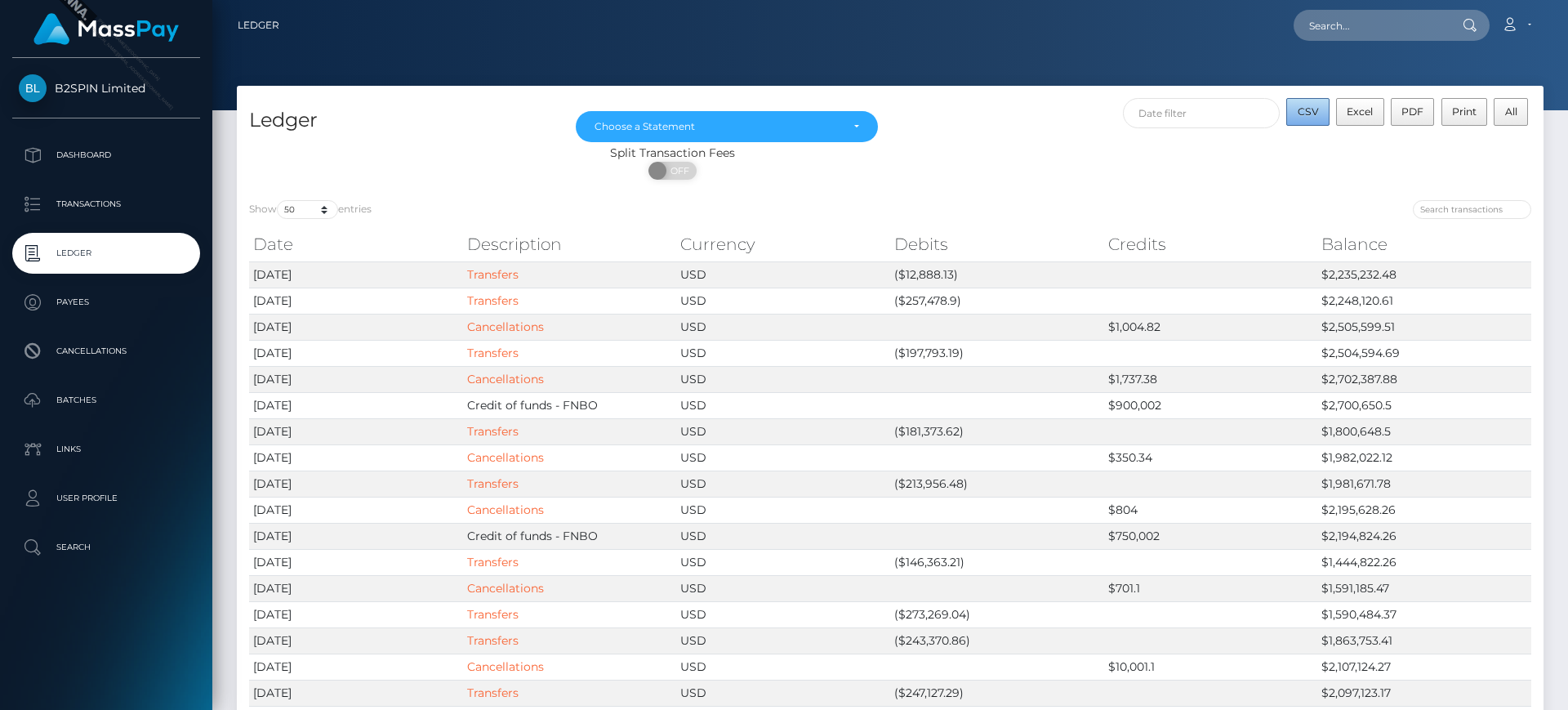
click at [1299, 113] on span "CSV" at bounding box center [1307, 111] width 21 height 12
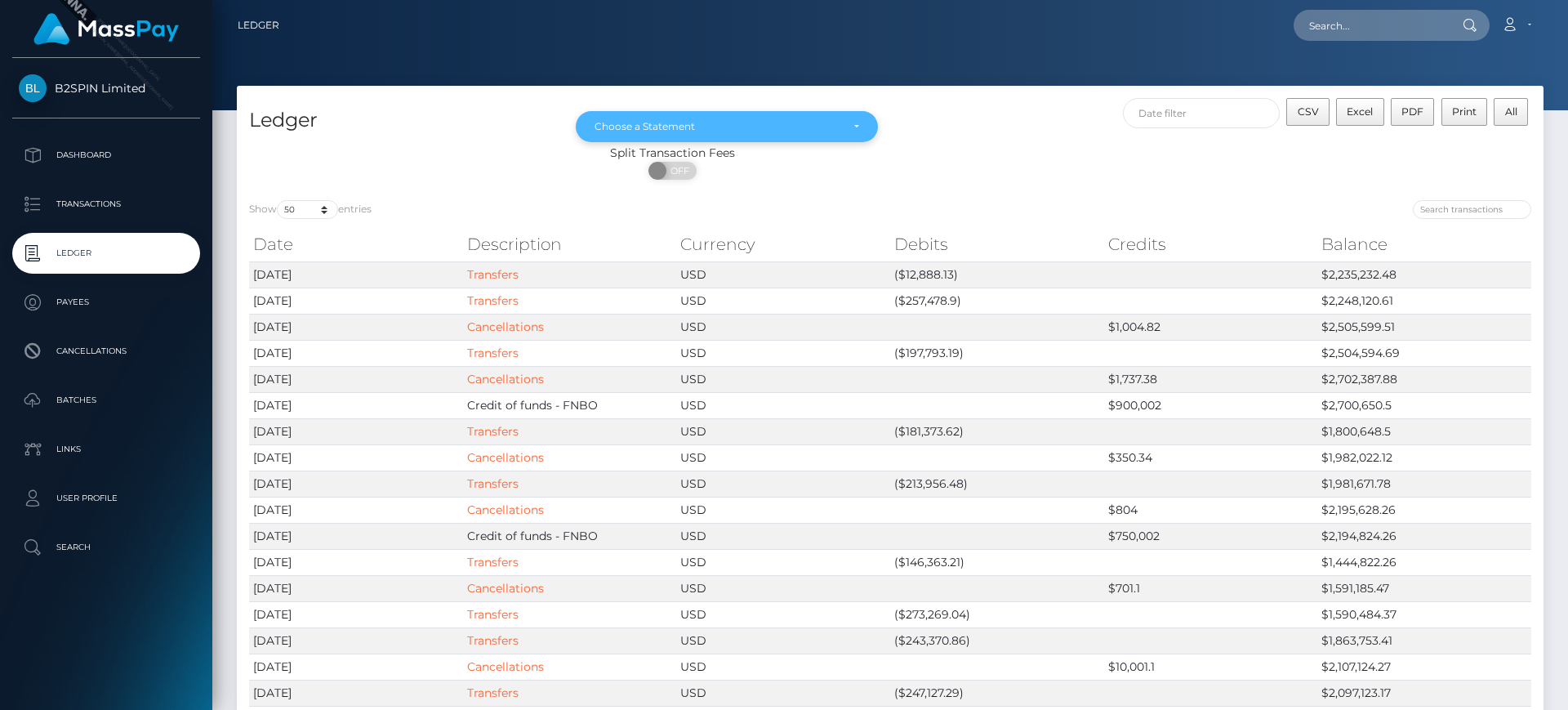
click at [789, 128] on div "Choose a Statement" at bounding box center [717, 126] width 246 height 13
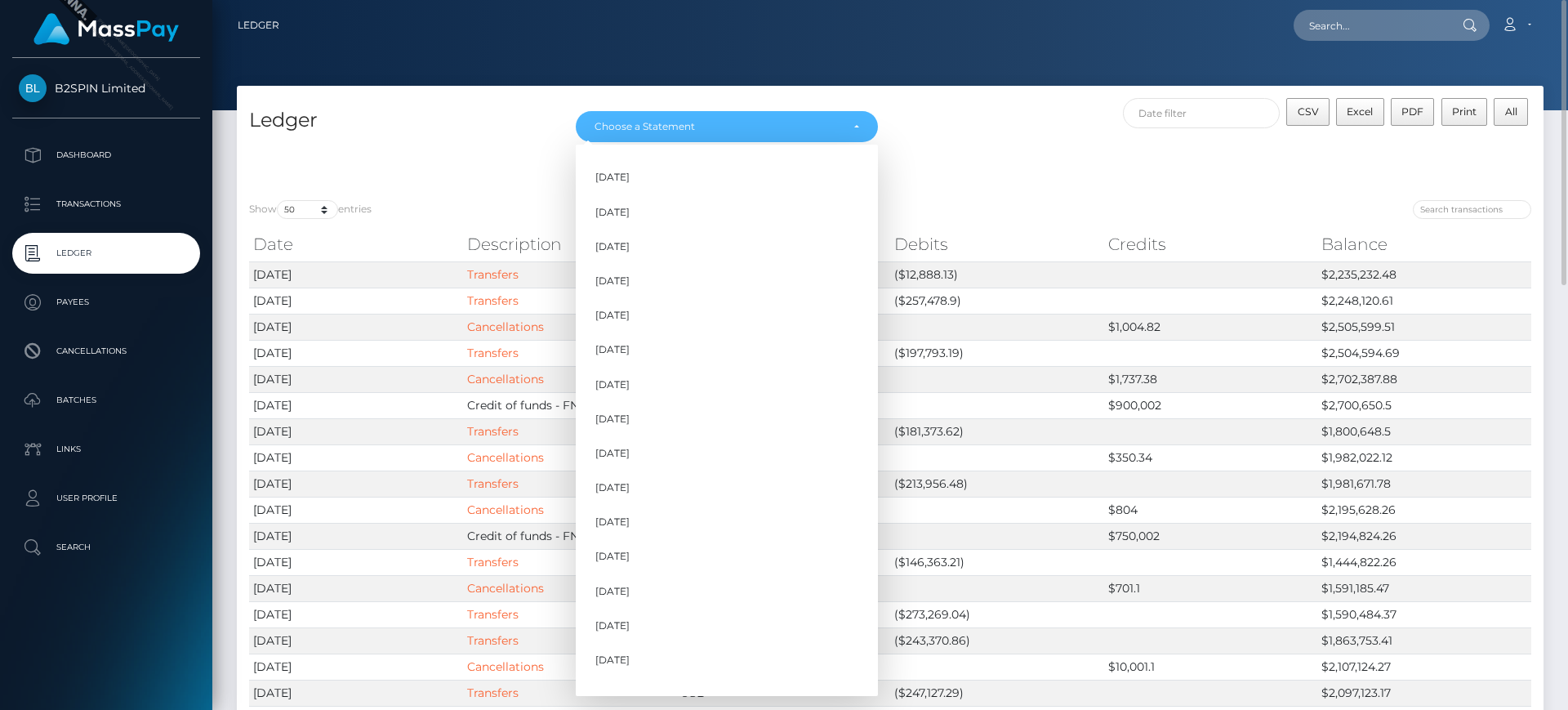
scroll to position [530, 0]
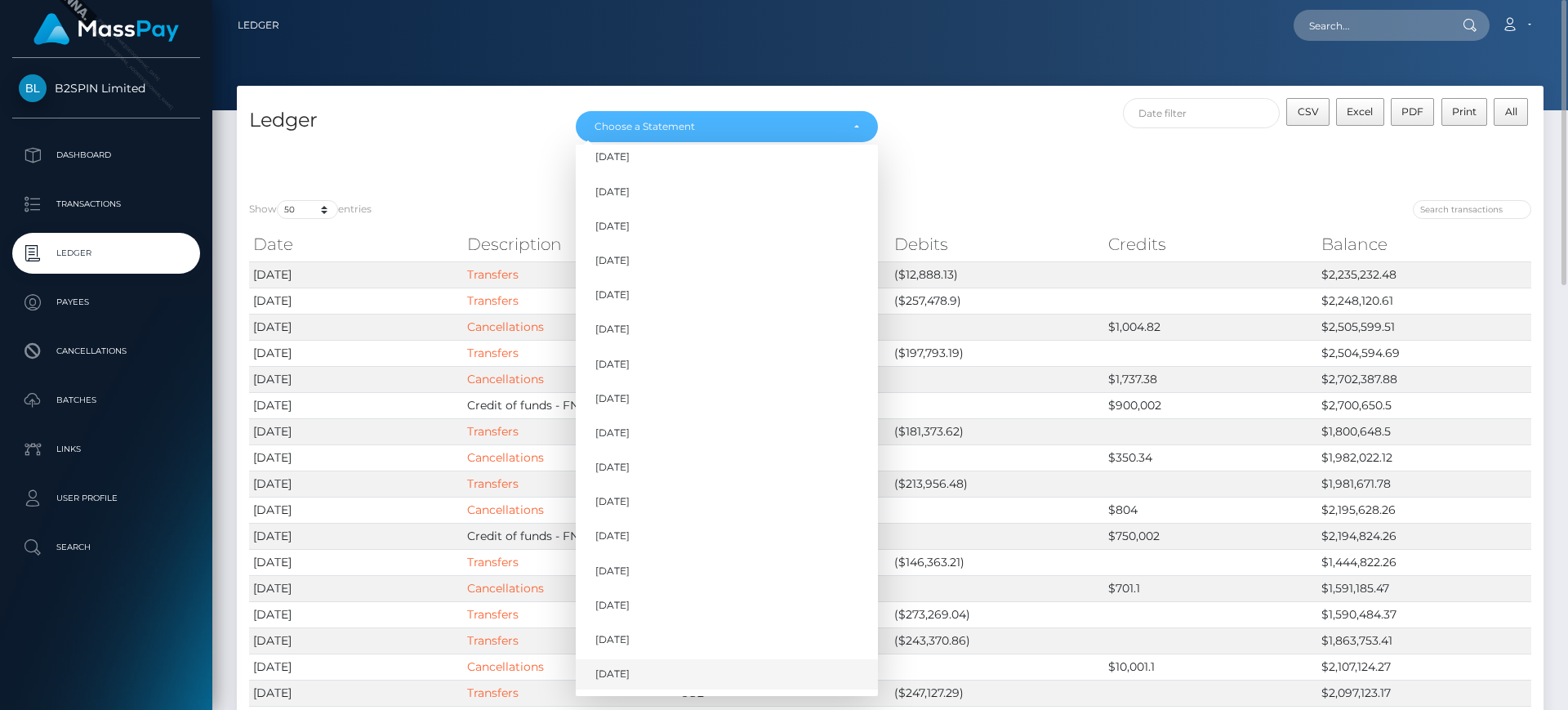
click at [673, 682] on link "Oct 2025" at bounding box center [727, 674] width 302 height 30
select select "Oct 2025"
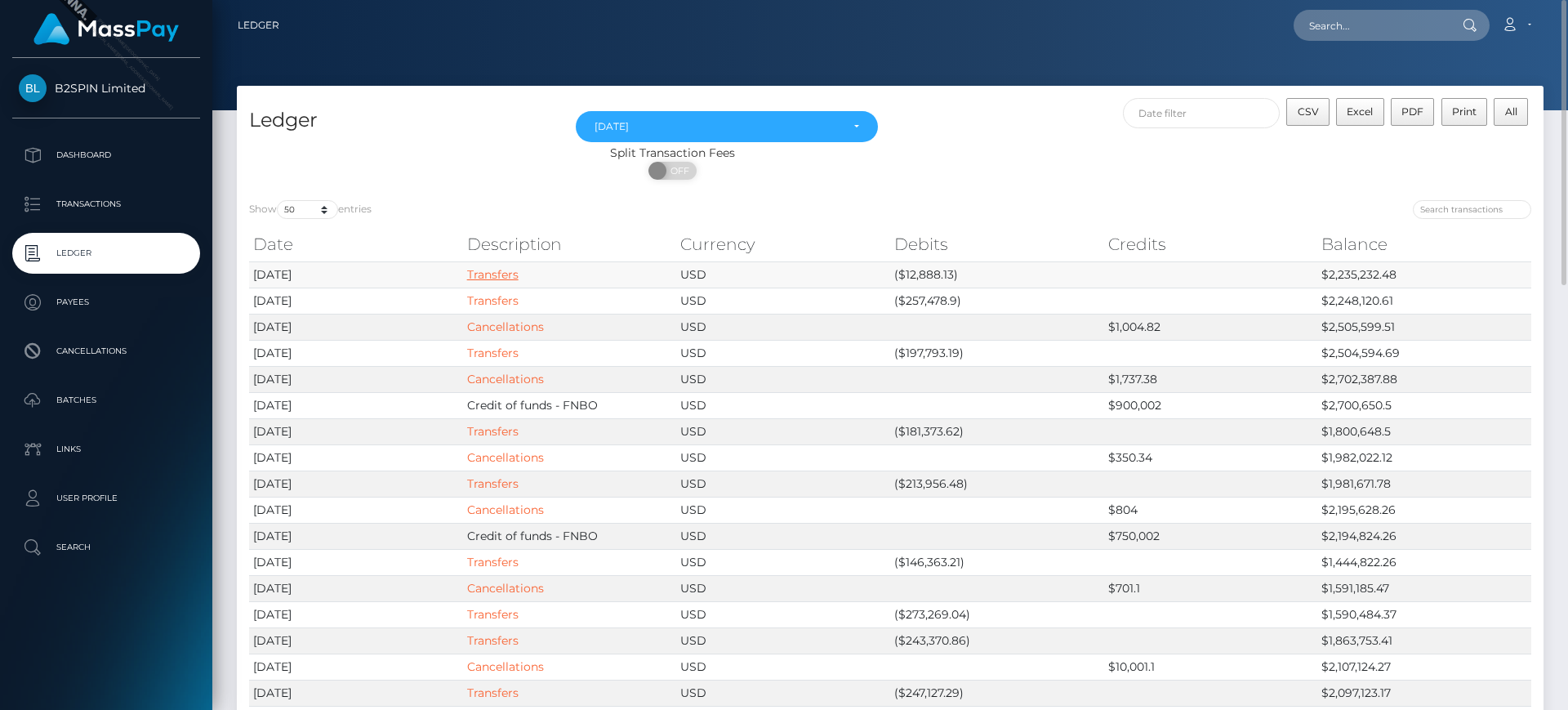
click at [495, 274] on link "Transfers" at bounding box center [492, 274] width 51 height 15
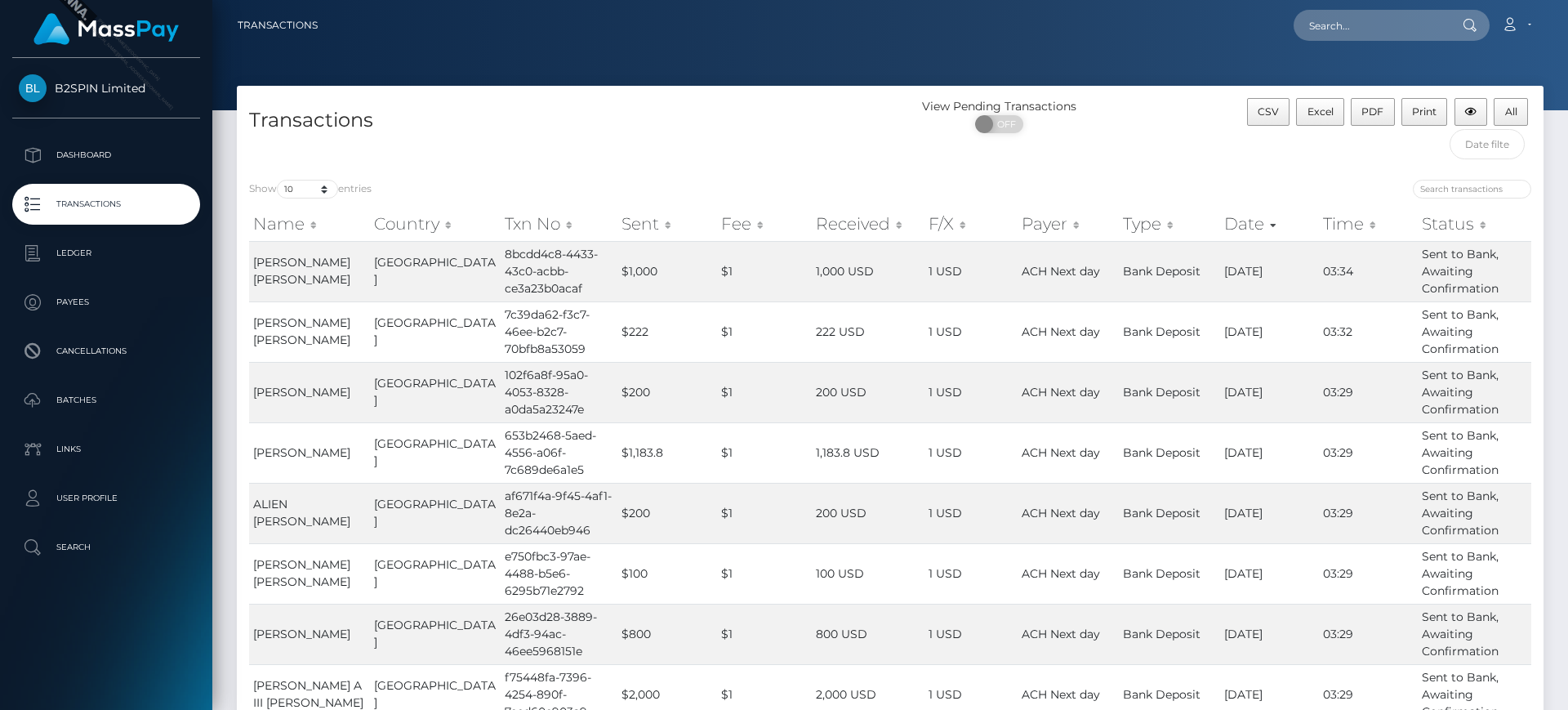
drag, startPoint x: 96, startPoint y: 232, endPoint x: 109, endPoint y: 230, distance: 13.2
click at [96, 233] on link "Ledger" at bounding box center [106, 253] width 188 height 41
